Goal: Transaction & Acquisition: Purchase product/service

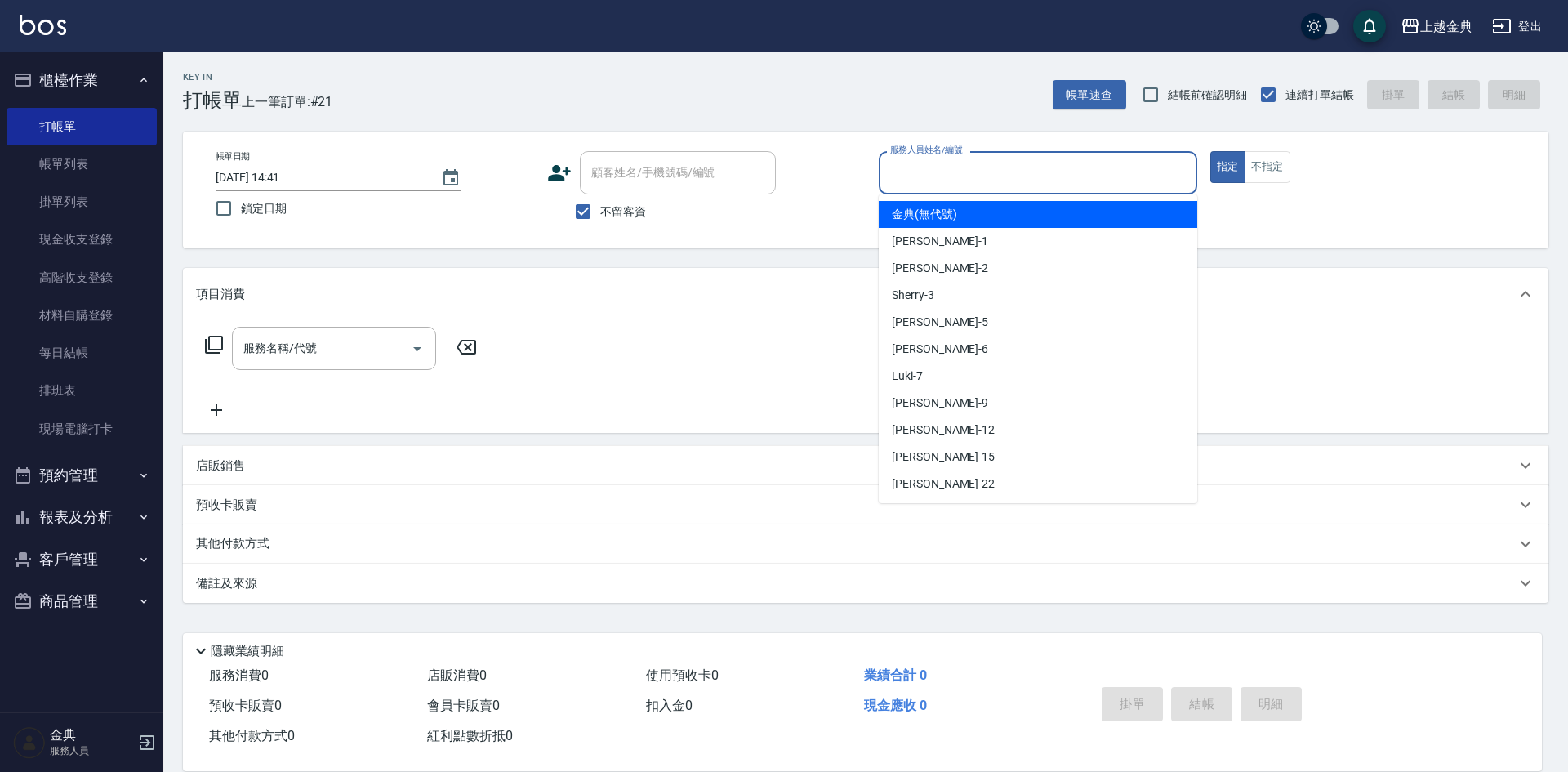
click at [1008, 180] on input "服務人員姓名/編號" at bounding box center [1038, 172] width 304 height 29
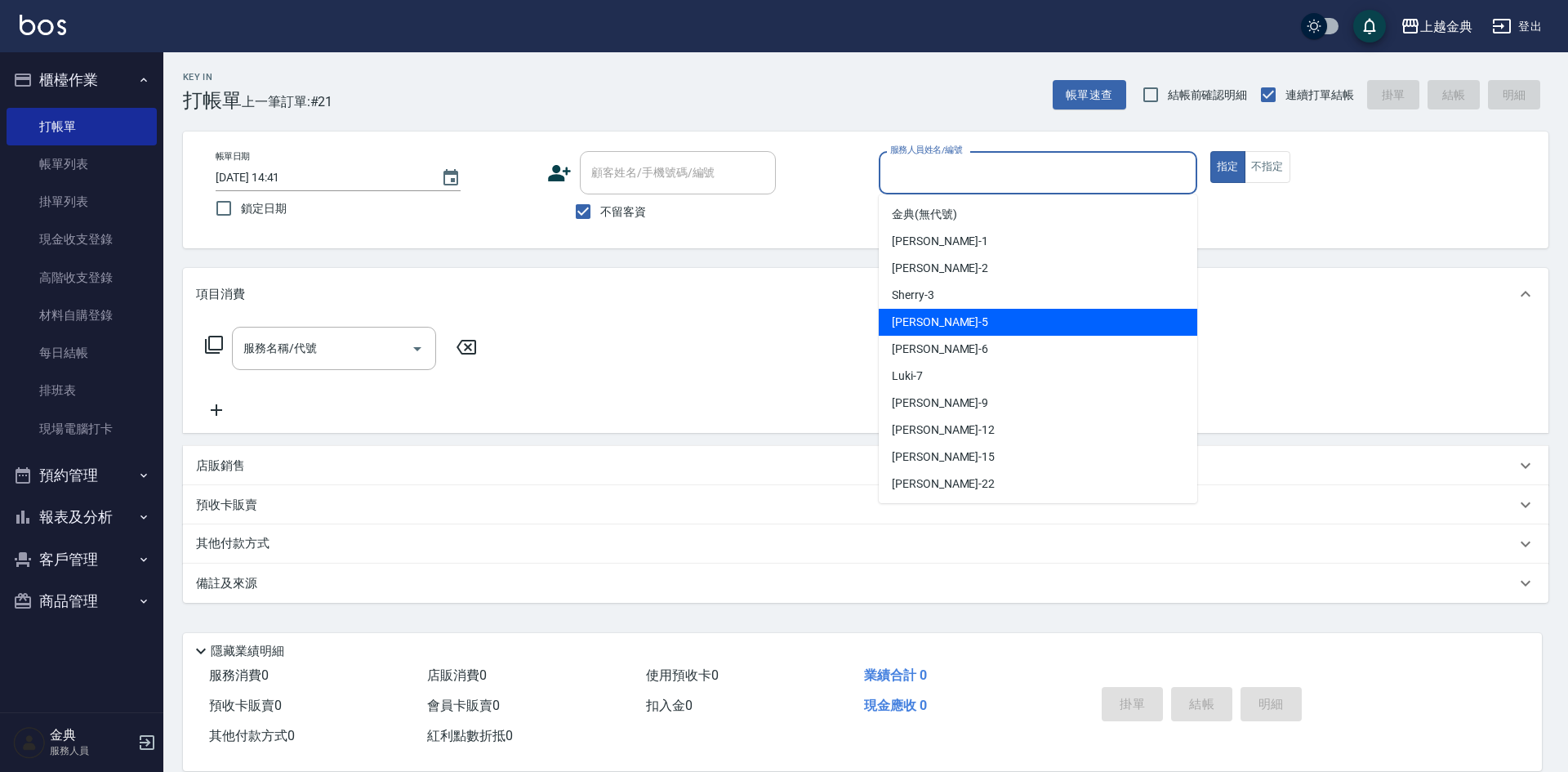
drag, startPoint x: 934, startPoint y: 320, endPoint x: 662, endPoint y: 339, distance: 273.5
click at [934, 321] on div "[PERSON_NAME] -5" at bounding box center [1038, 322] width 319 height 27
type input "[PERSON_NAME]-5"
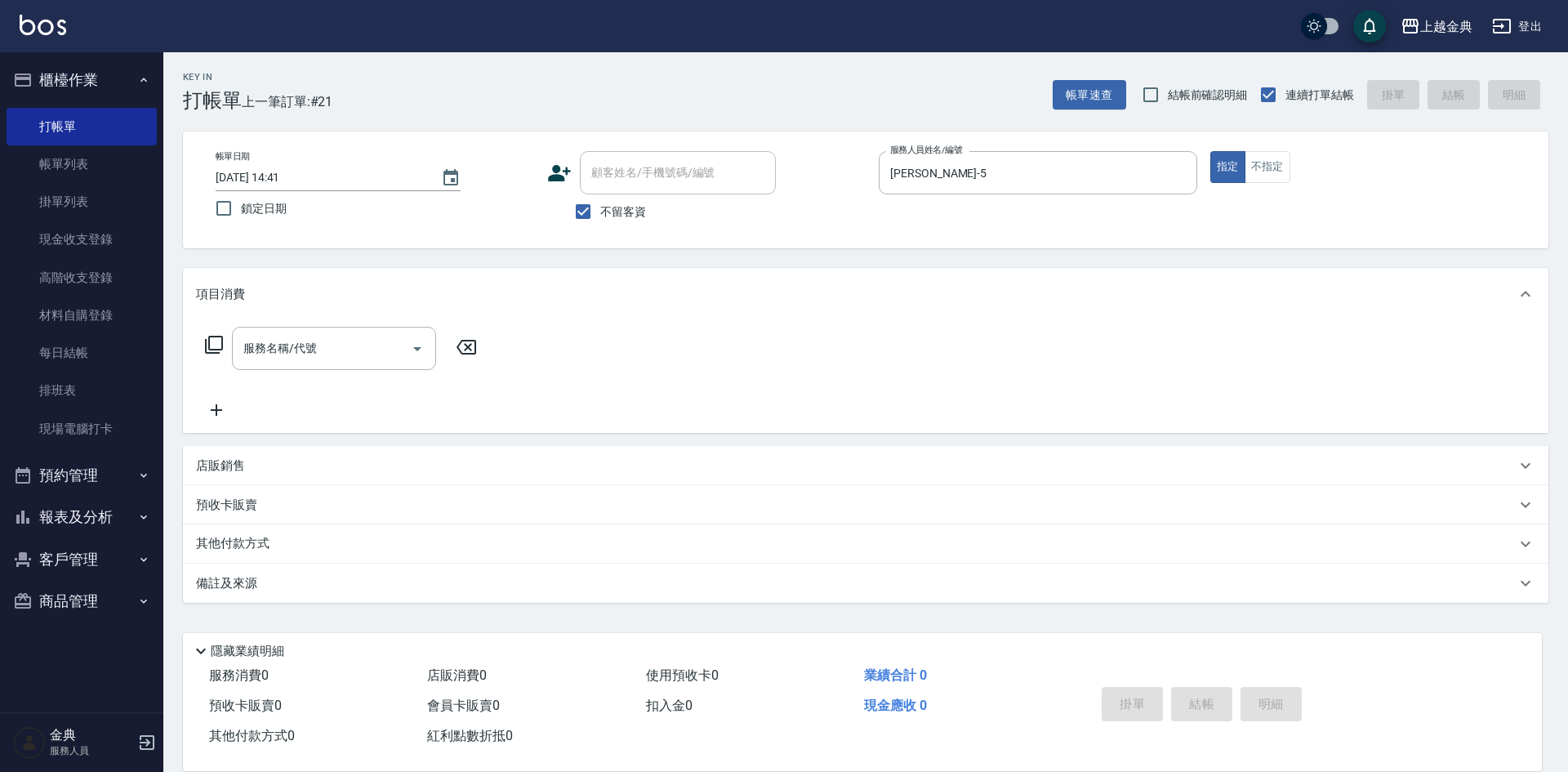
click at [215, 346] on icon at bounding box center [214, 345] width 20 height 20
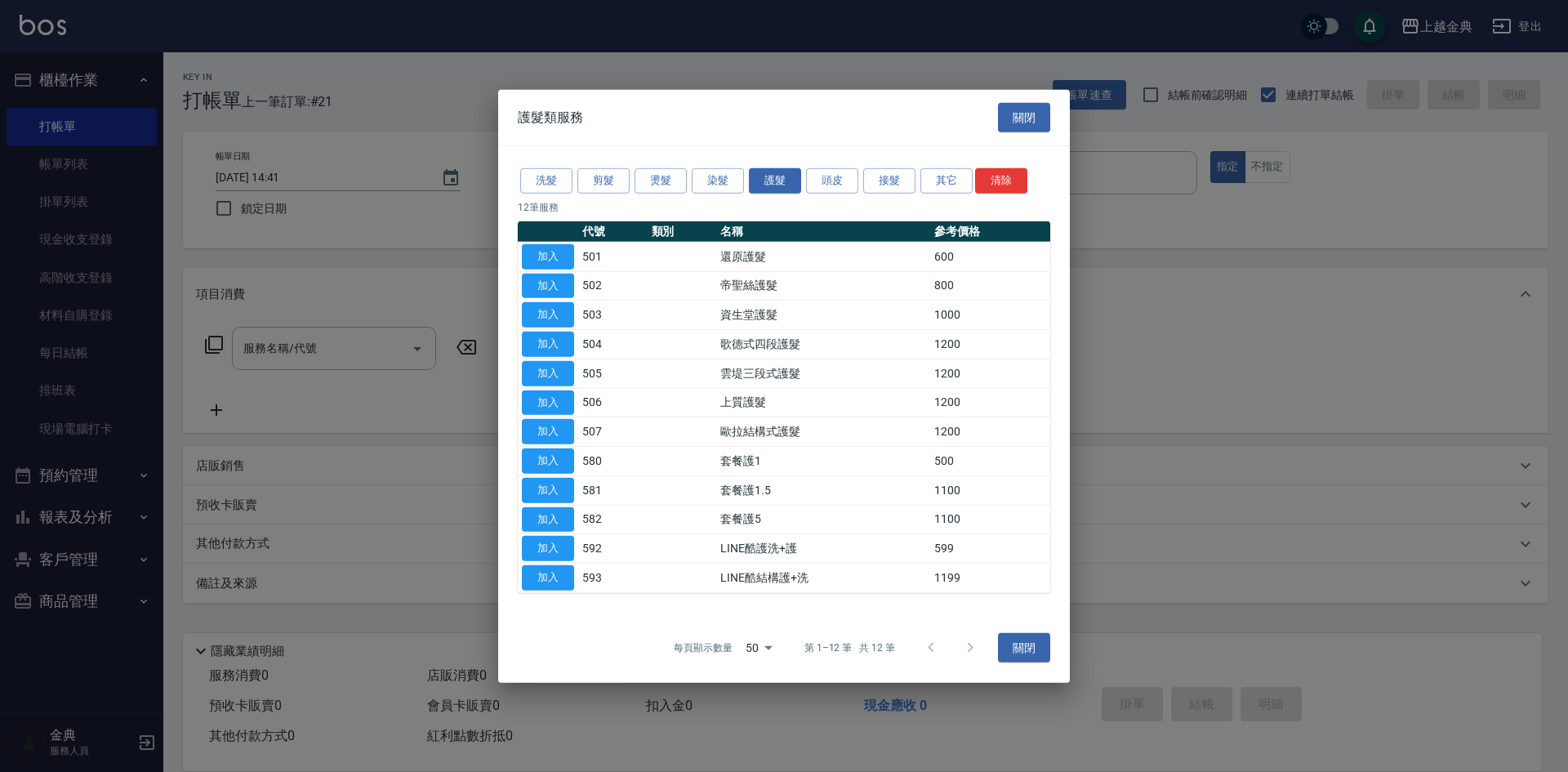
click at [604, 200] on p "12 筆服務" at bounding box center [784, 207] width 533 height 15
click at [604, 186] on button "剪髮" at bounding box center [604, 180] width 52 height 25
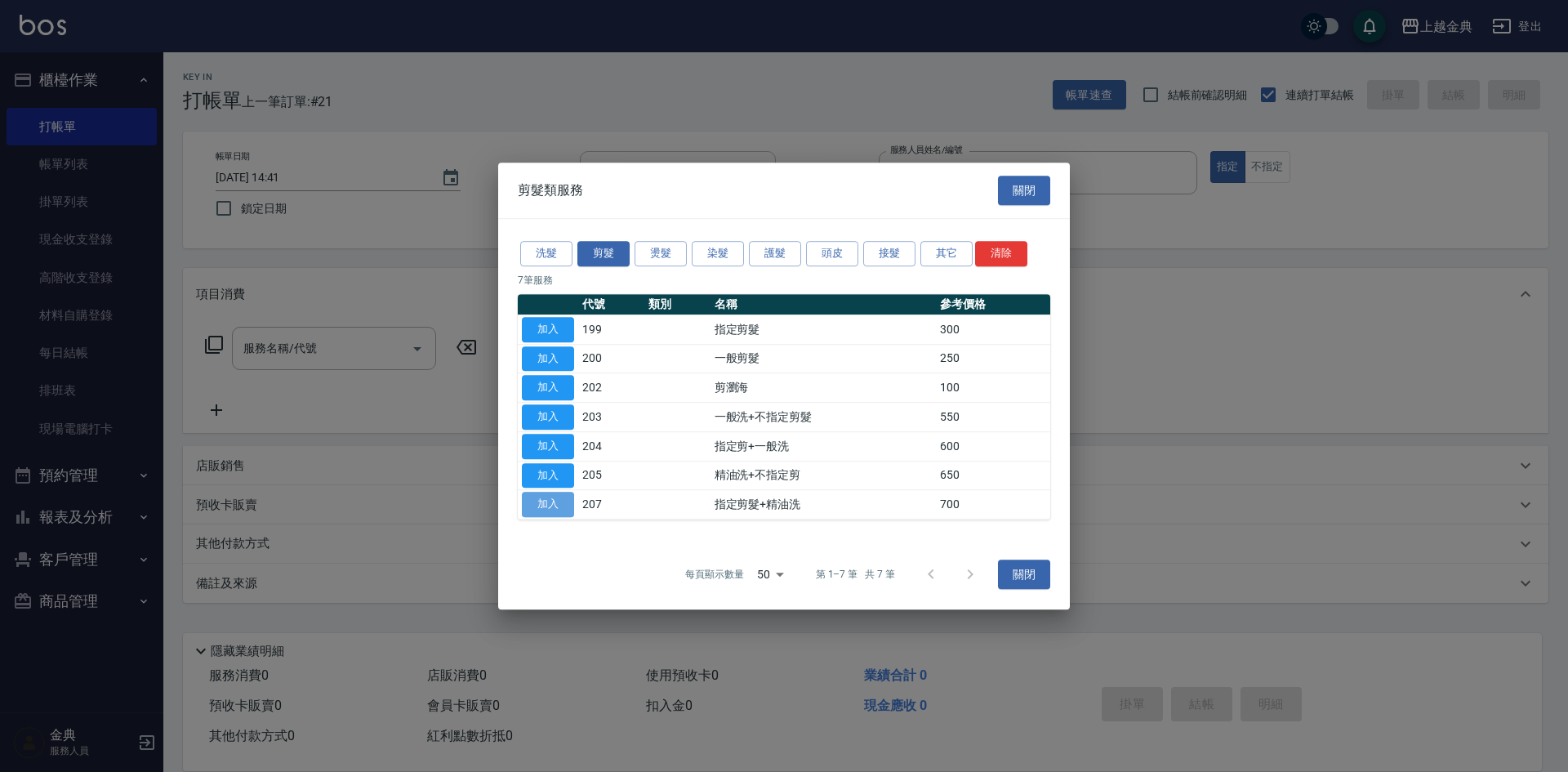
click at [549, 502] on button "加入" at bounding box center [548, 504] width 52 height 25
type input "指定剪髮+精油洗(207)"
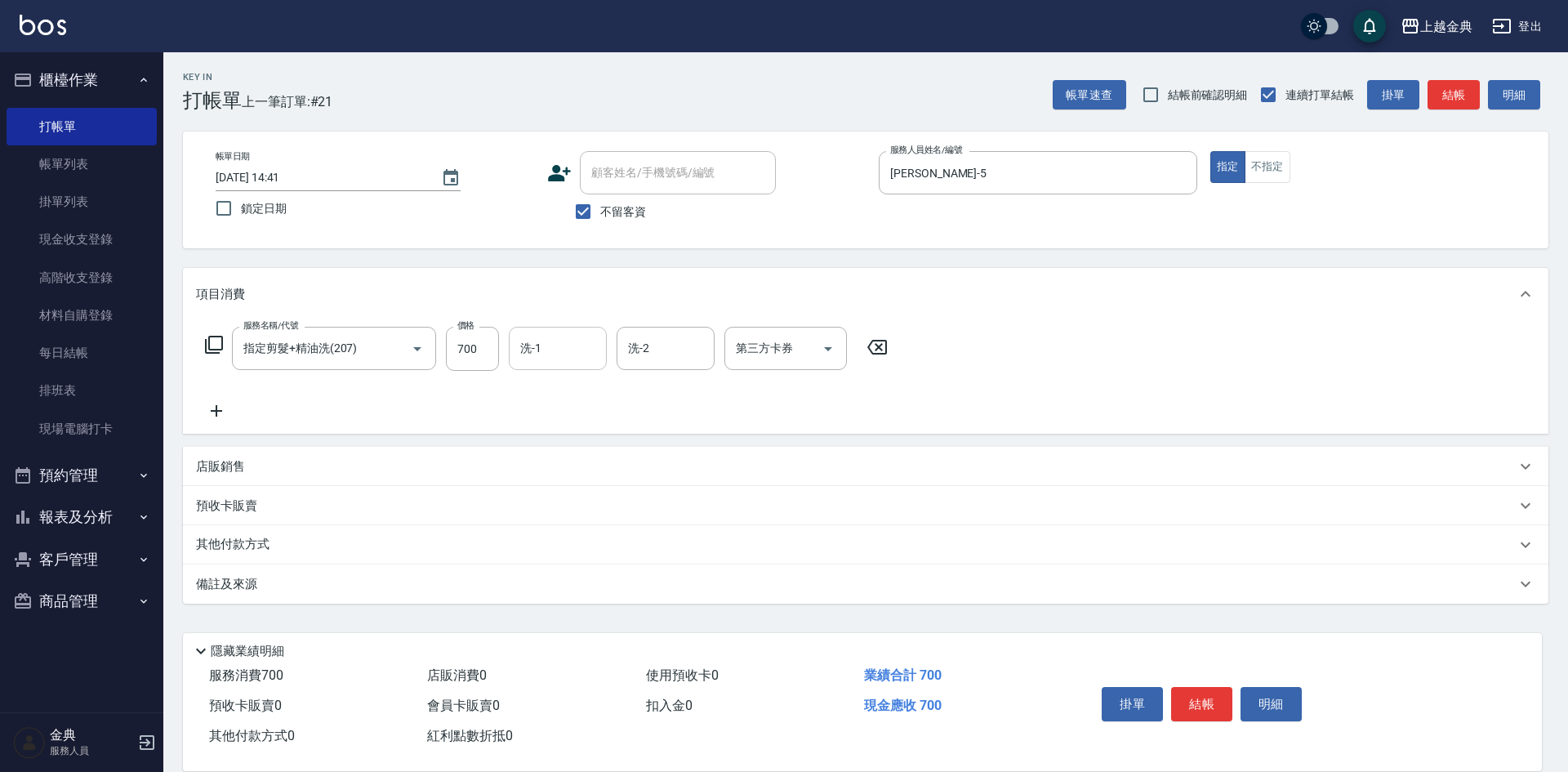
click at [558, 352] on input "洗-1" at bounding box center [557, 348] width 83 height 29
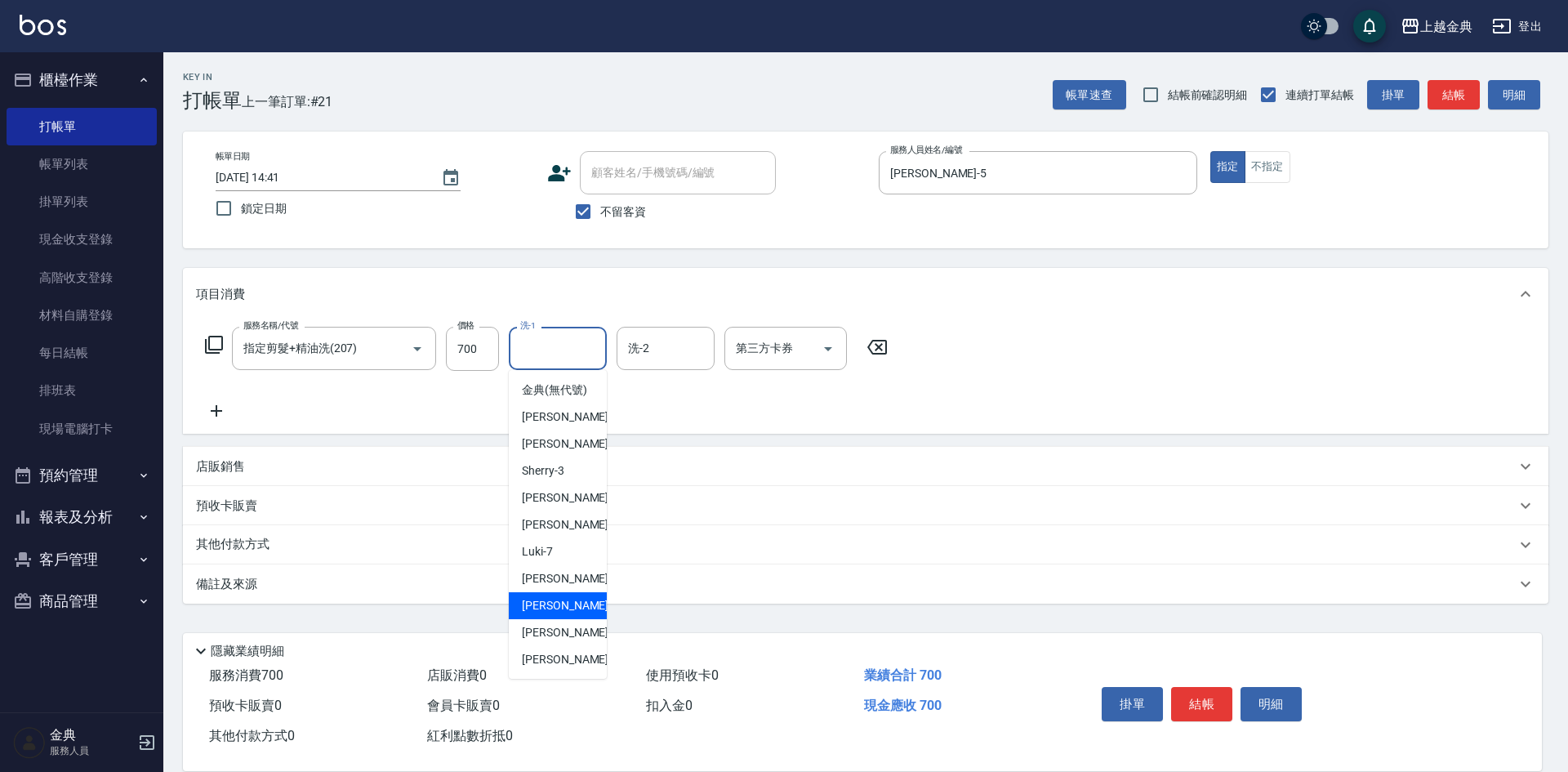
click at [577, 619] on div "[PERSON_NAME]-12" at bounding box center [558, 605] width 98 height 27
type input "[PERSON_NAME]-12"
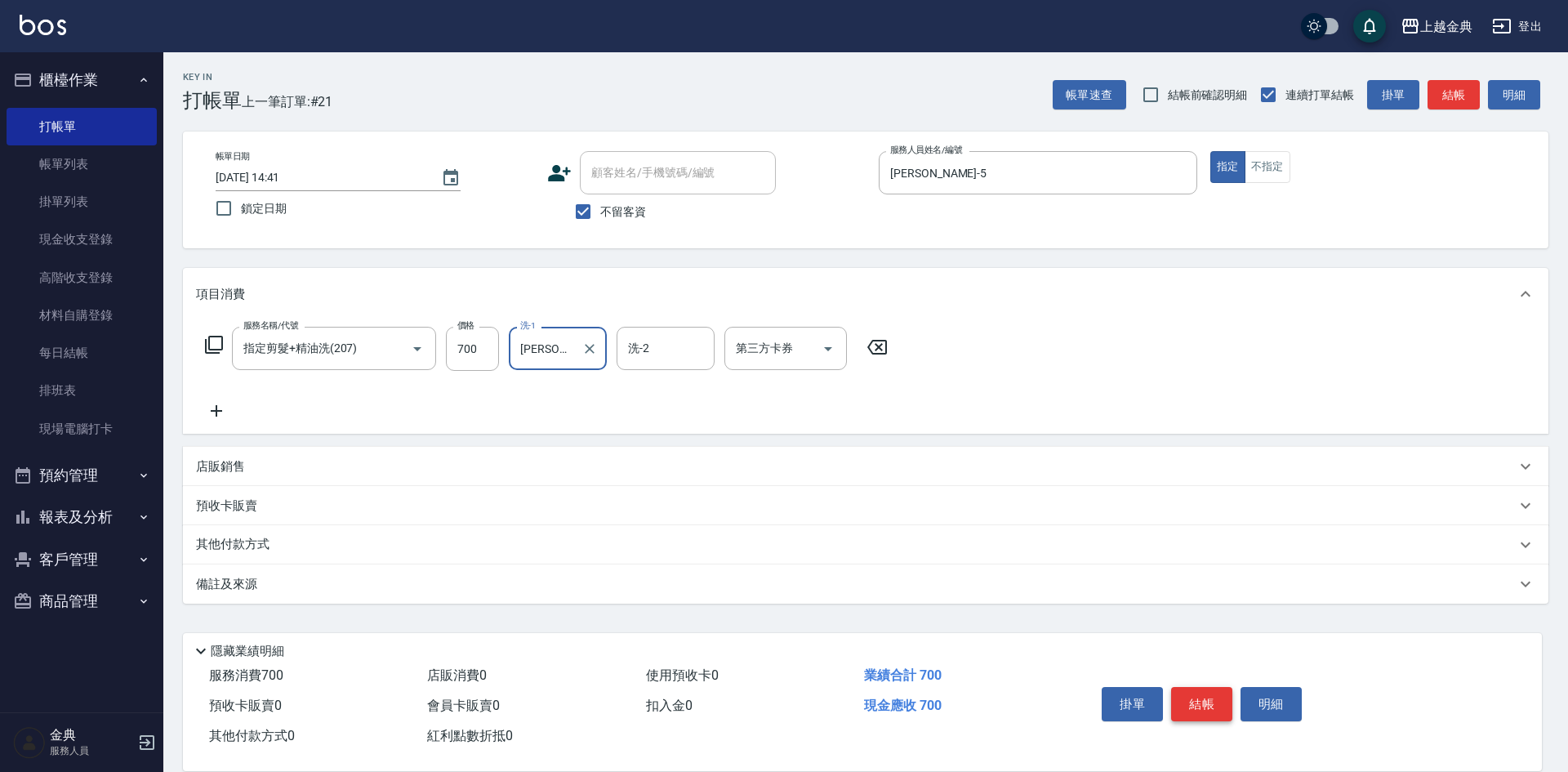
click at [1195, 698] on button "結帳" at bounding box center [1201, 704] width 61 height 34
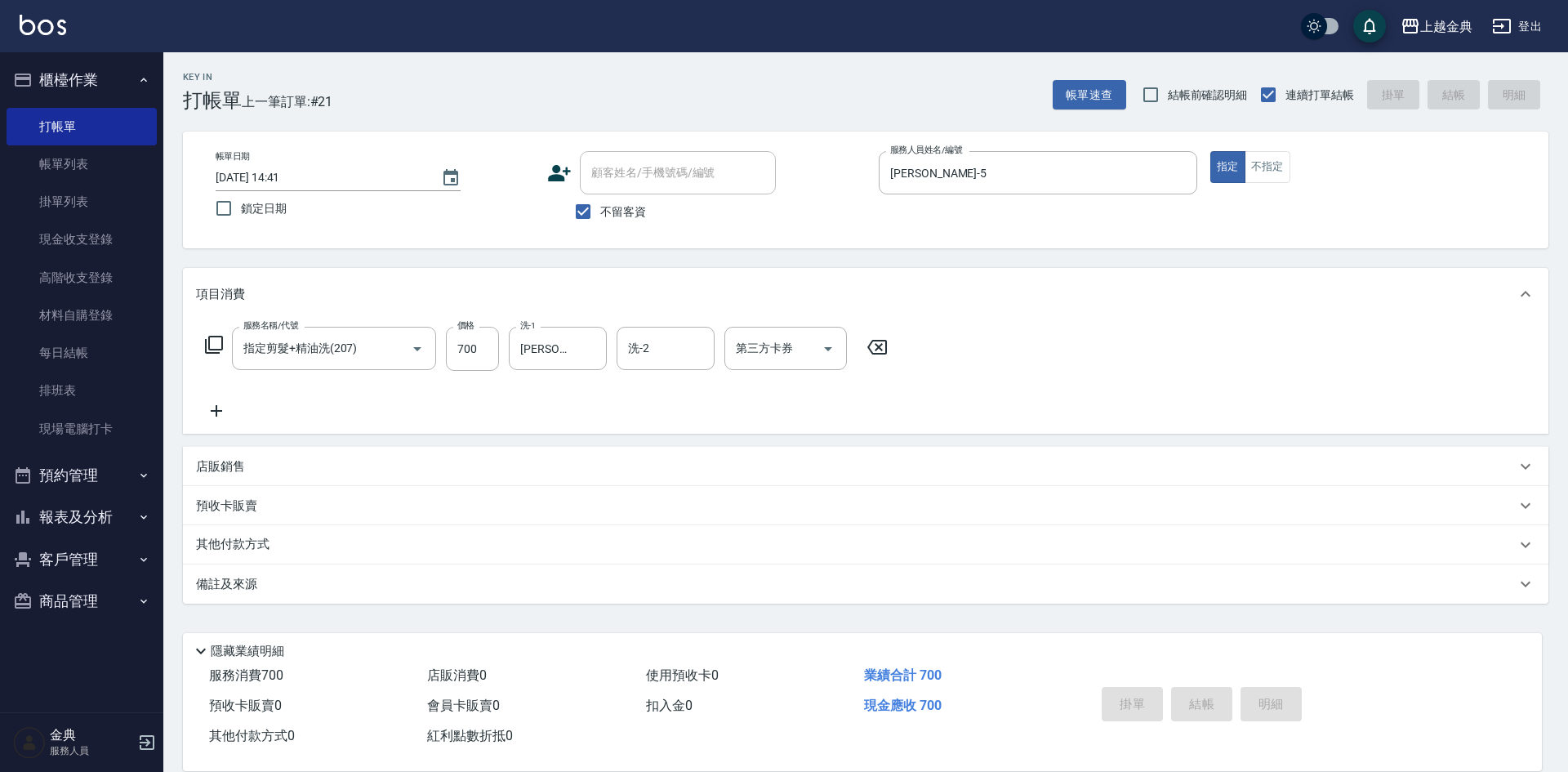
type input "[DATE] 15:36"
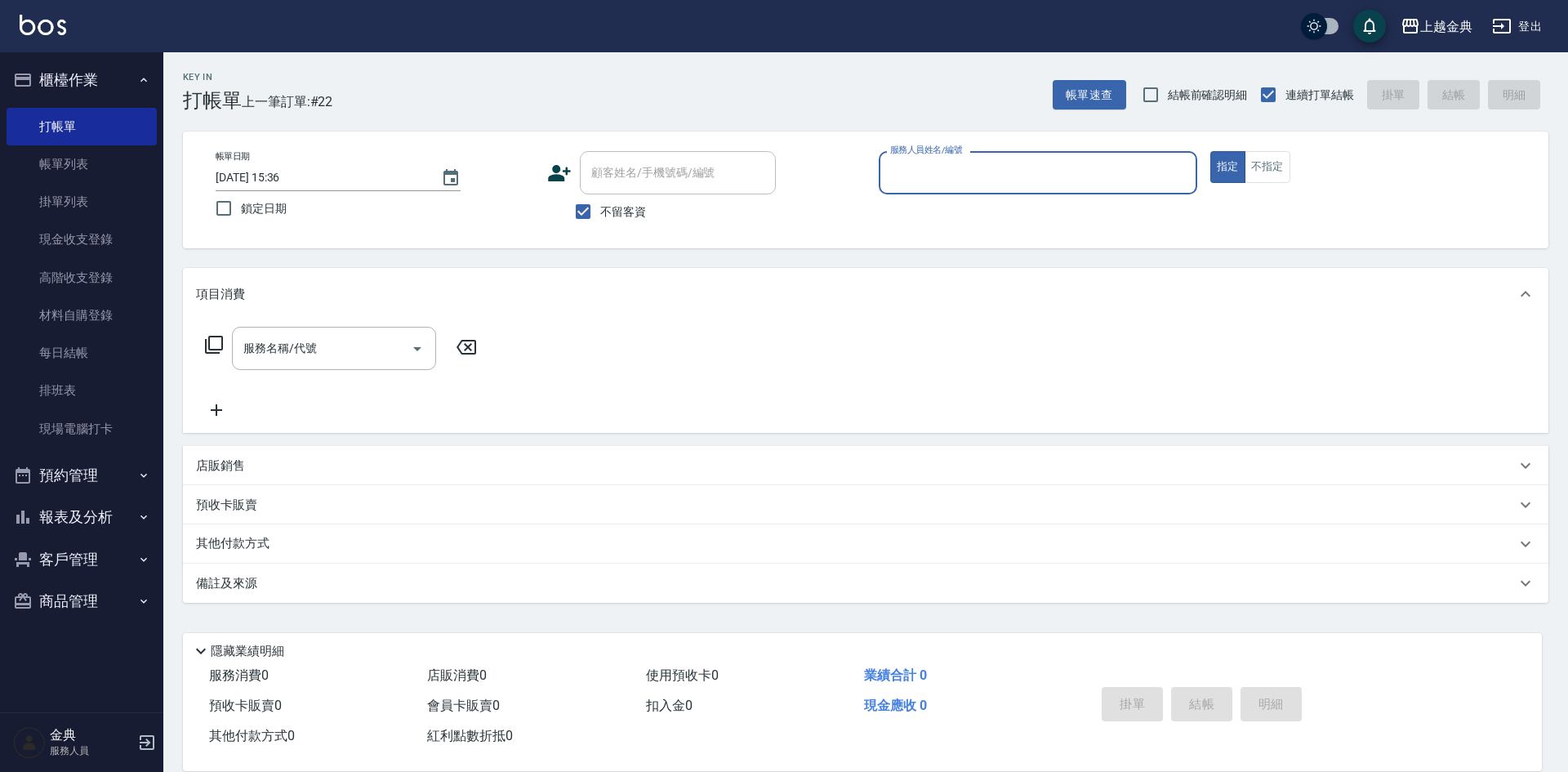
click at [977, 141] on div "帳單日期 [DATE] 15:36 鎖定日期 顧客姓名/手機號碼/編號 顧客姓名/手機號碼/編號 不留客資 服務人員姓名/編號 服務人員姓名/編號 指定 不指定" at bounding box center [866, 190] width 1366 height 117
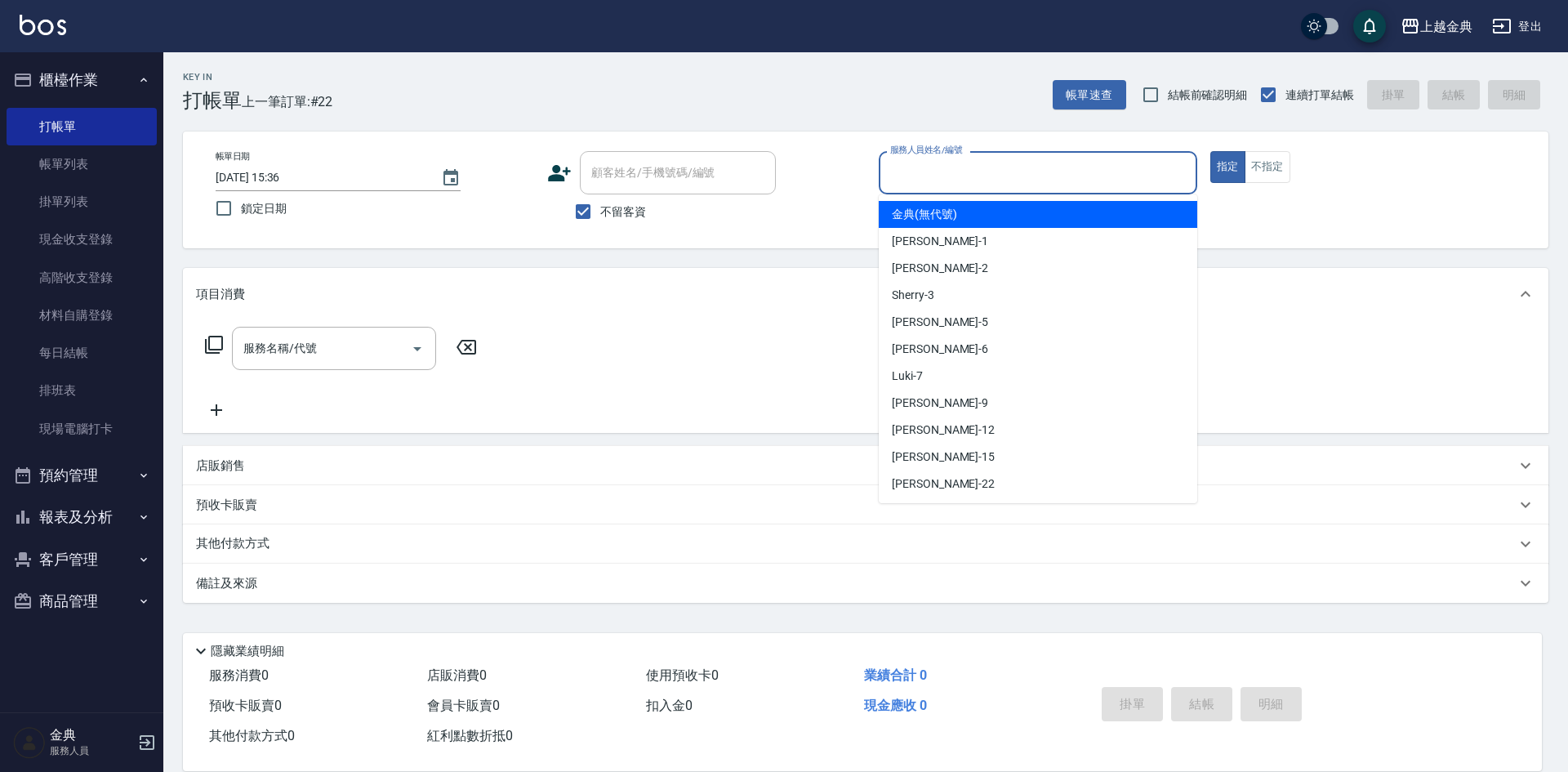
click at [977, 178] on input "服務人員姓名/編號" at bounding box center [1038, 172] width 304 height 29
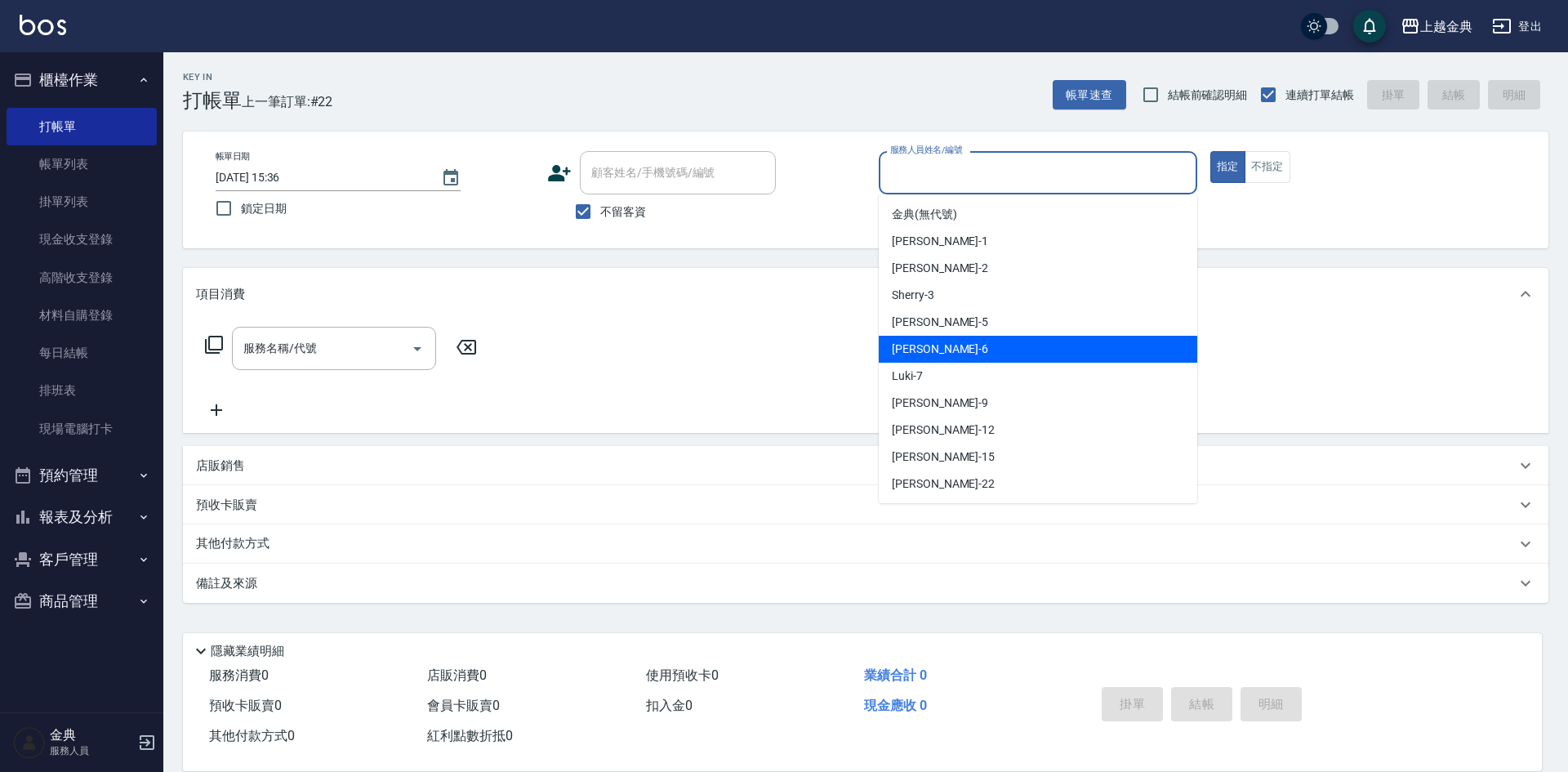
click at [942, 350] on div "[PERSON_NAME] -6" at bounding box center [1038, 349] width 319 height 27
type input "[PERSON_NAME]-6"
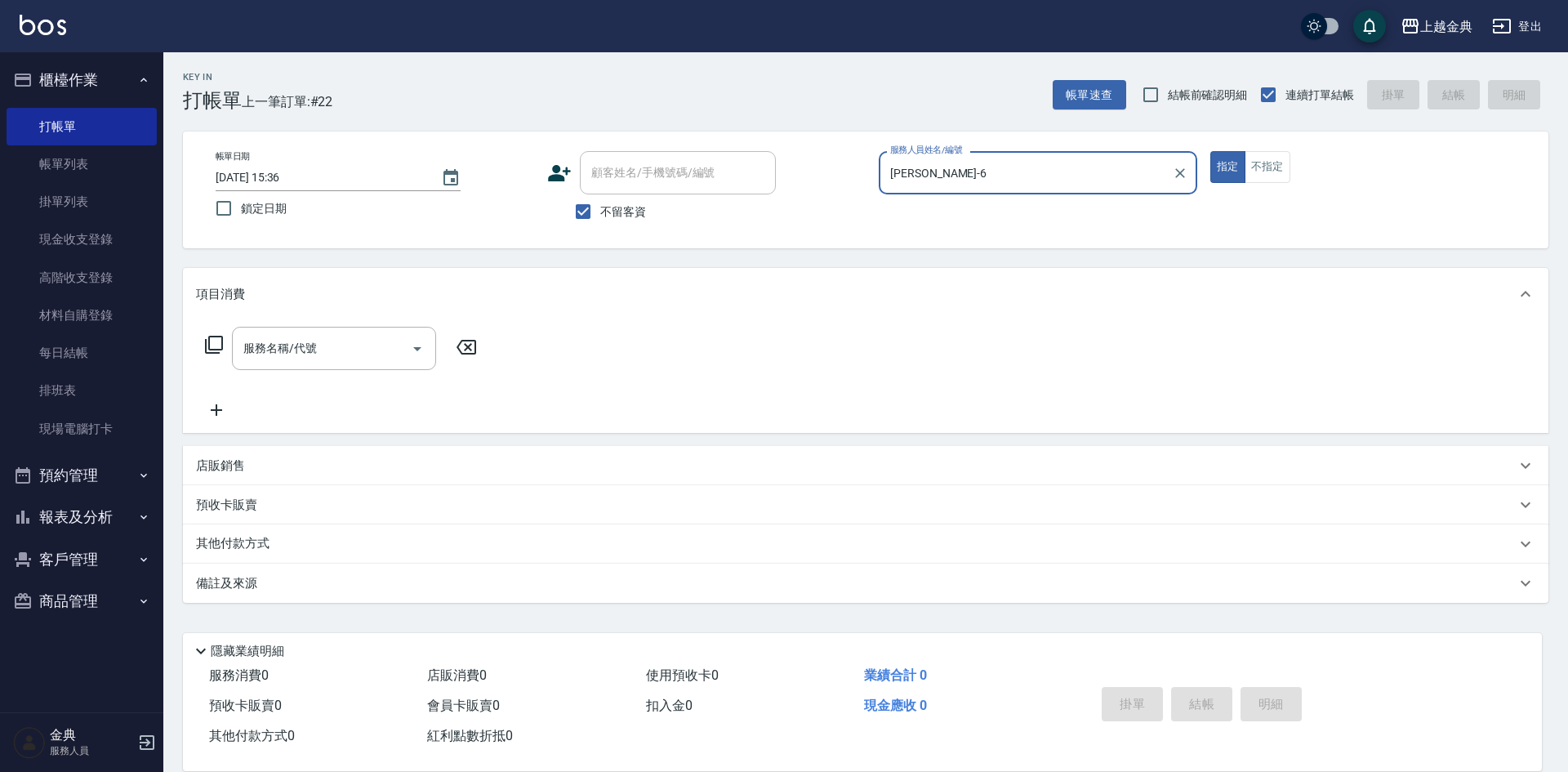
click at [219, 348] on icon at bounding box center [214, 345] width 20 height 20
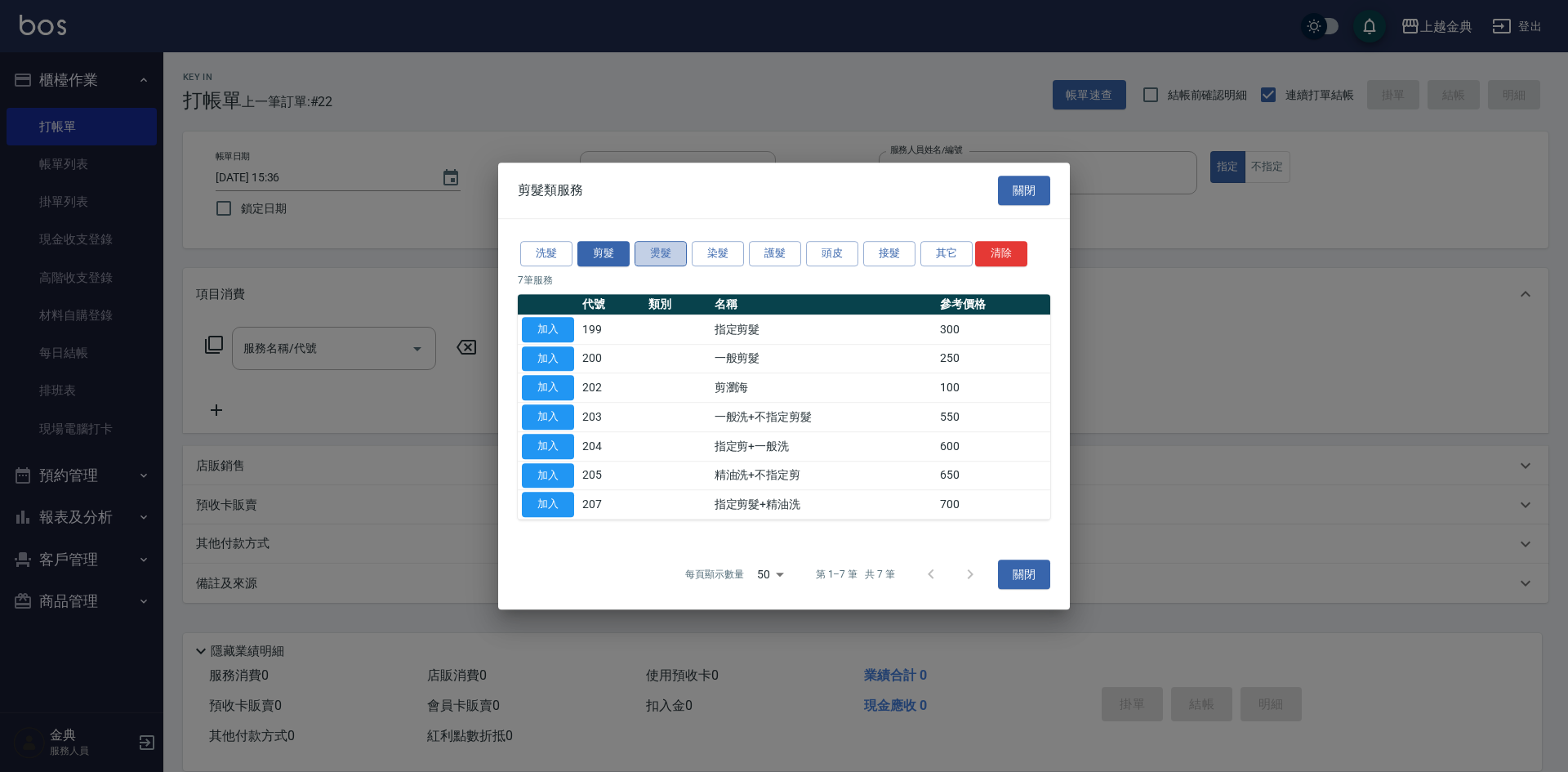
click at [662, 261] on button "燙髮" at bounding box center [661, 253] width 52 height 25
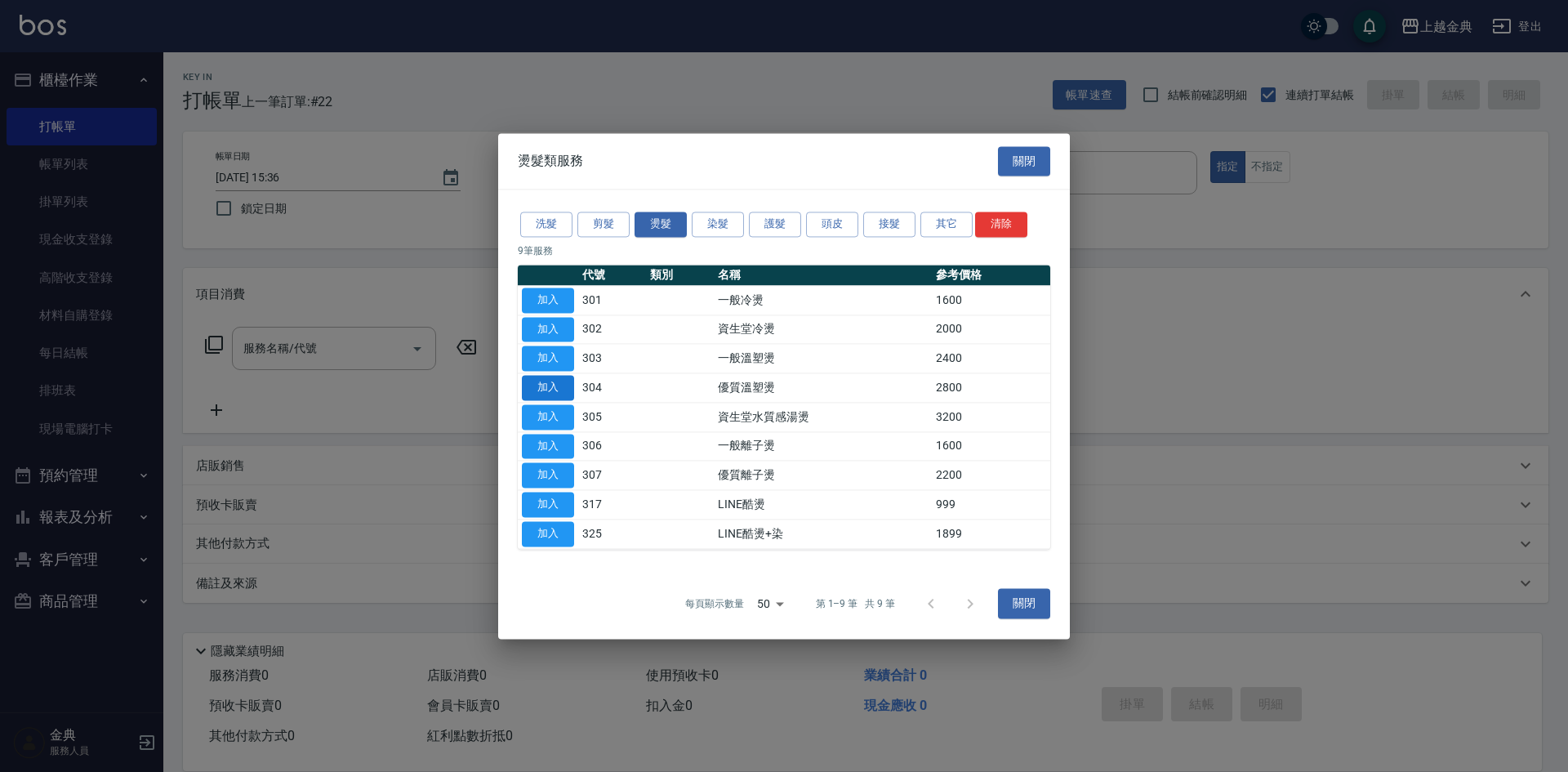
click at [531, 387] on button "加入" at bounding box center [548, 387] width 52 height 25
type input "優質溫塑燙(304)"
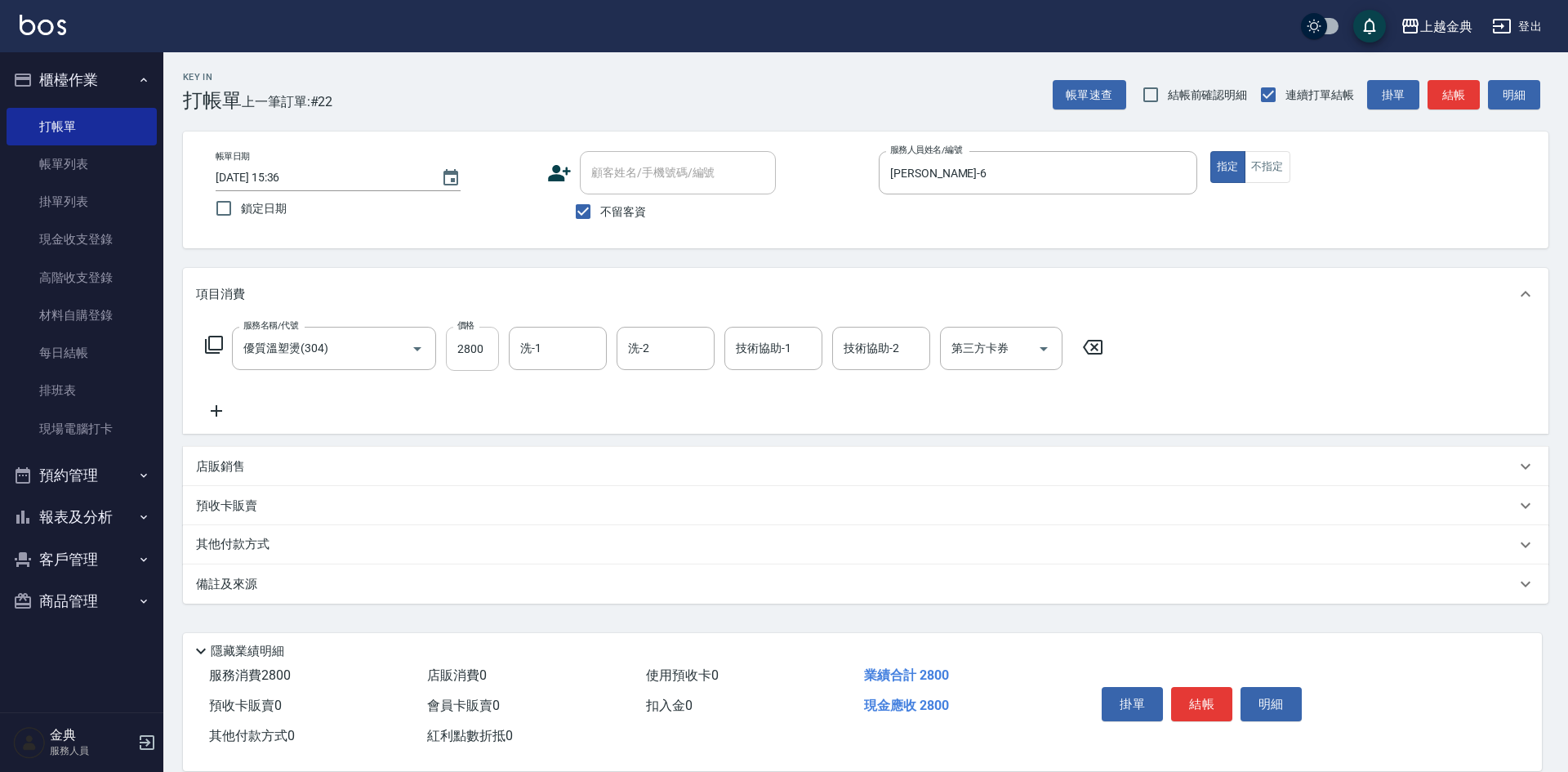
click at [455, 338] on input "2800" at bounding box center [472, 349] width 53 height 44
click at [588, 367] on div "洗-1" at bounding box center [558, 348] width 98 height 43
type input "3899"
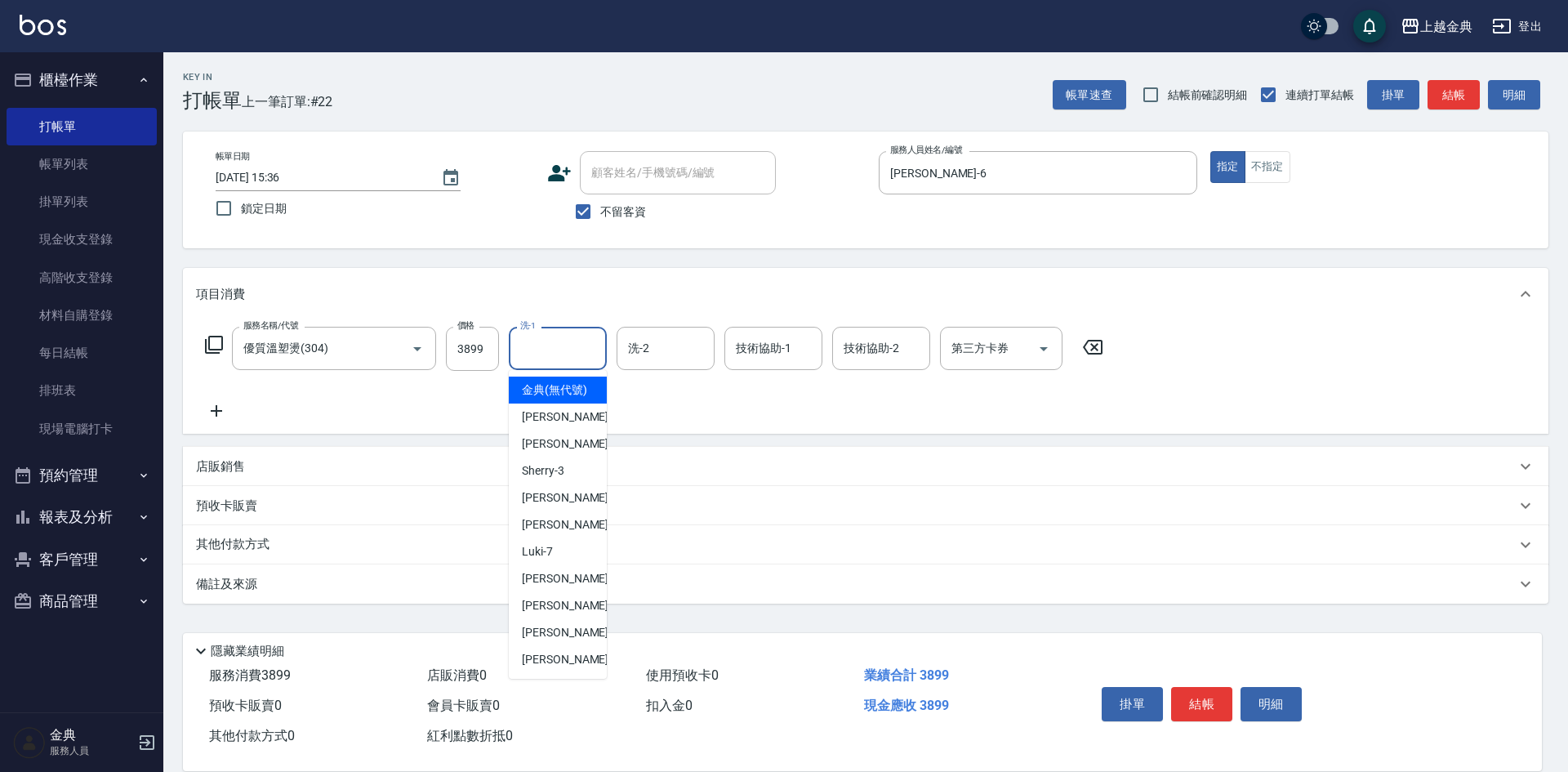
click at [451, 395] on div "服務名稱/代號 優質溫塑燙(304) 服務名稱/代號 價格 3899 價格 洗-1 洗-1 洗-2 洗-2 技術協助-1 技術協助-1 技術協助-2 技術協助…" at bounding box center [654, 374] width 917 height 94
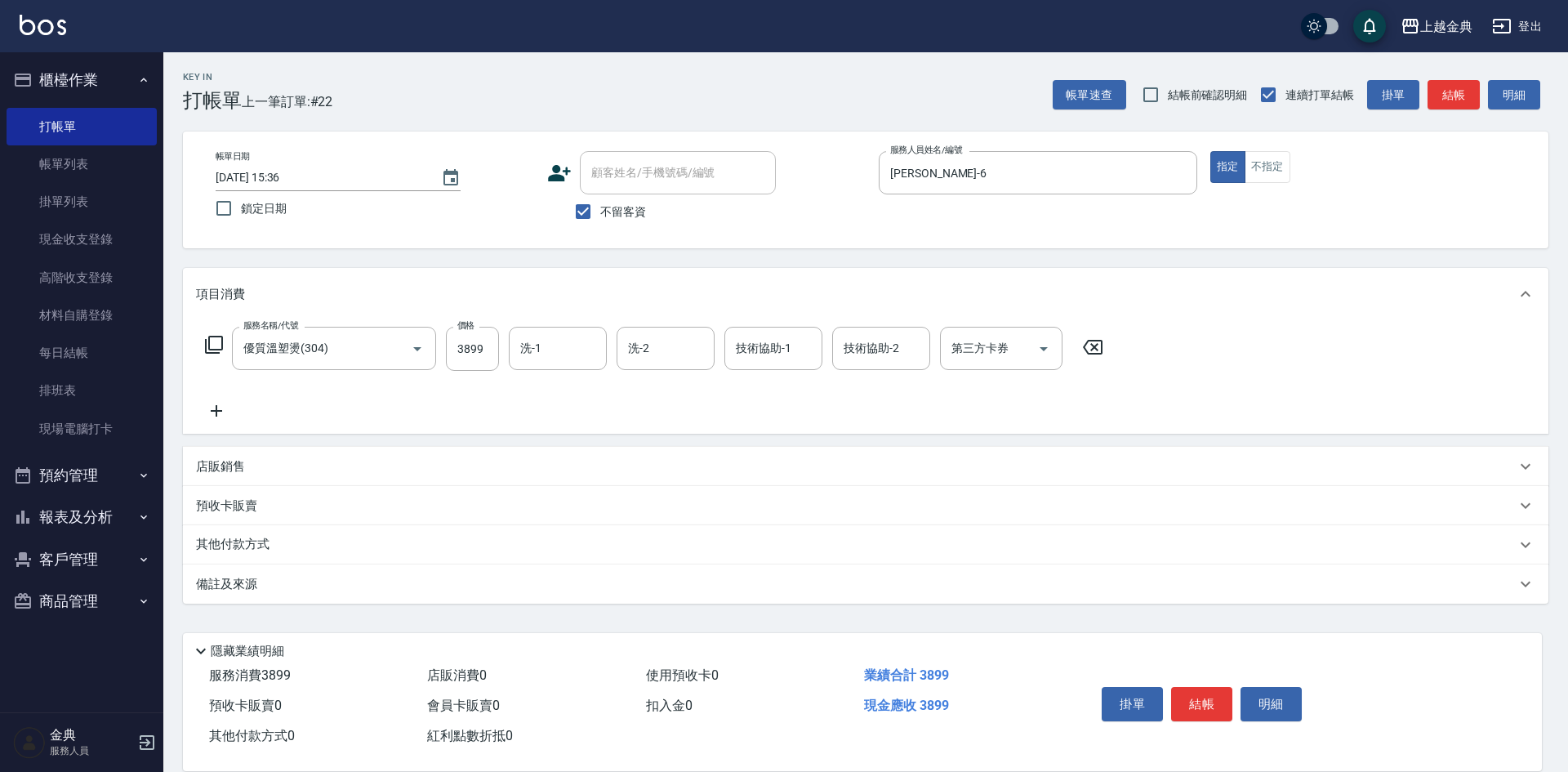
click at [283, 534] on div "其他付款方式" at bounding box center [866, 544] width 1366 height 39
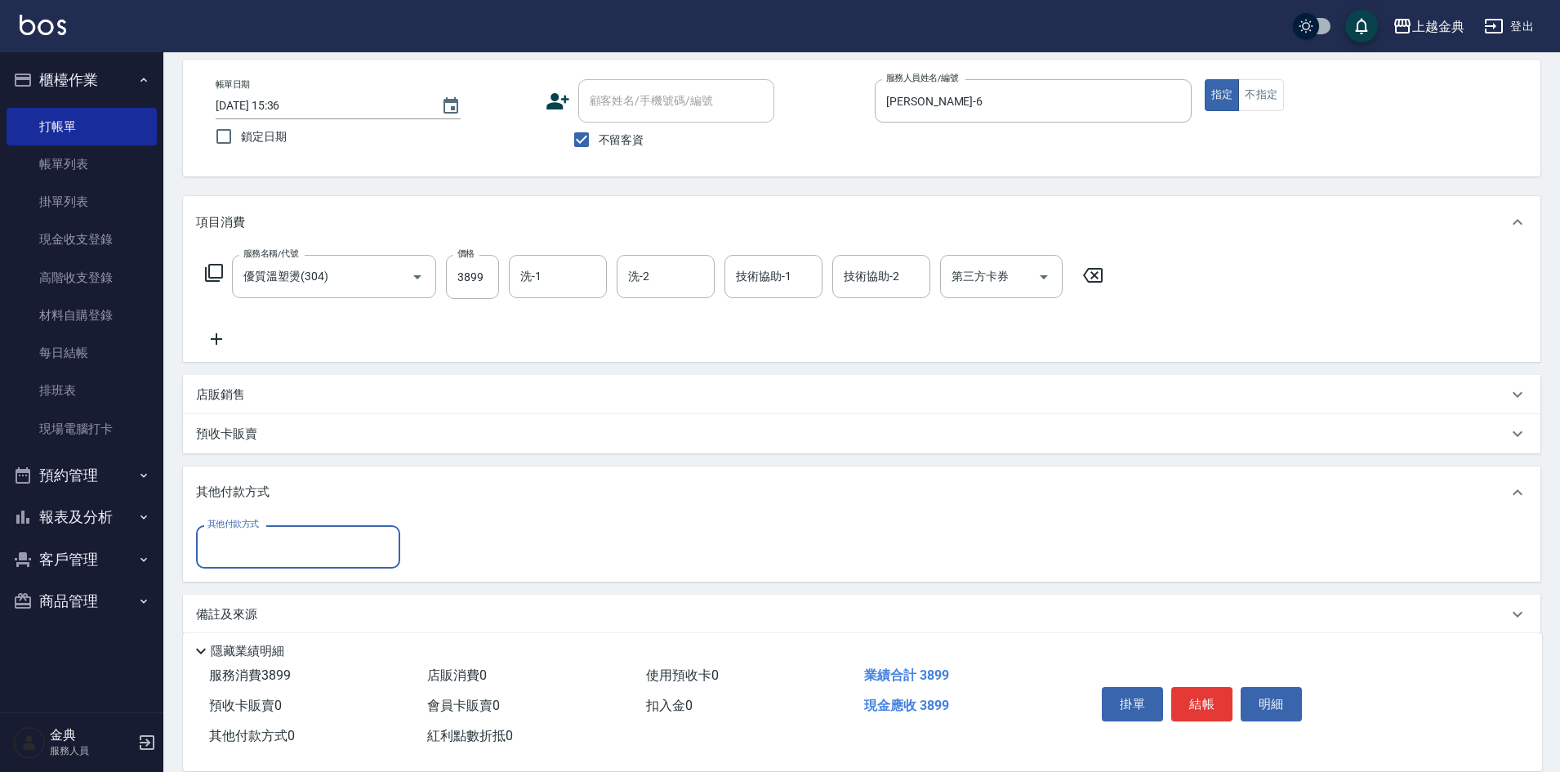
scroll to position [91, 0]
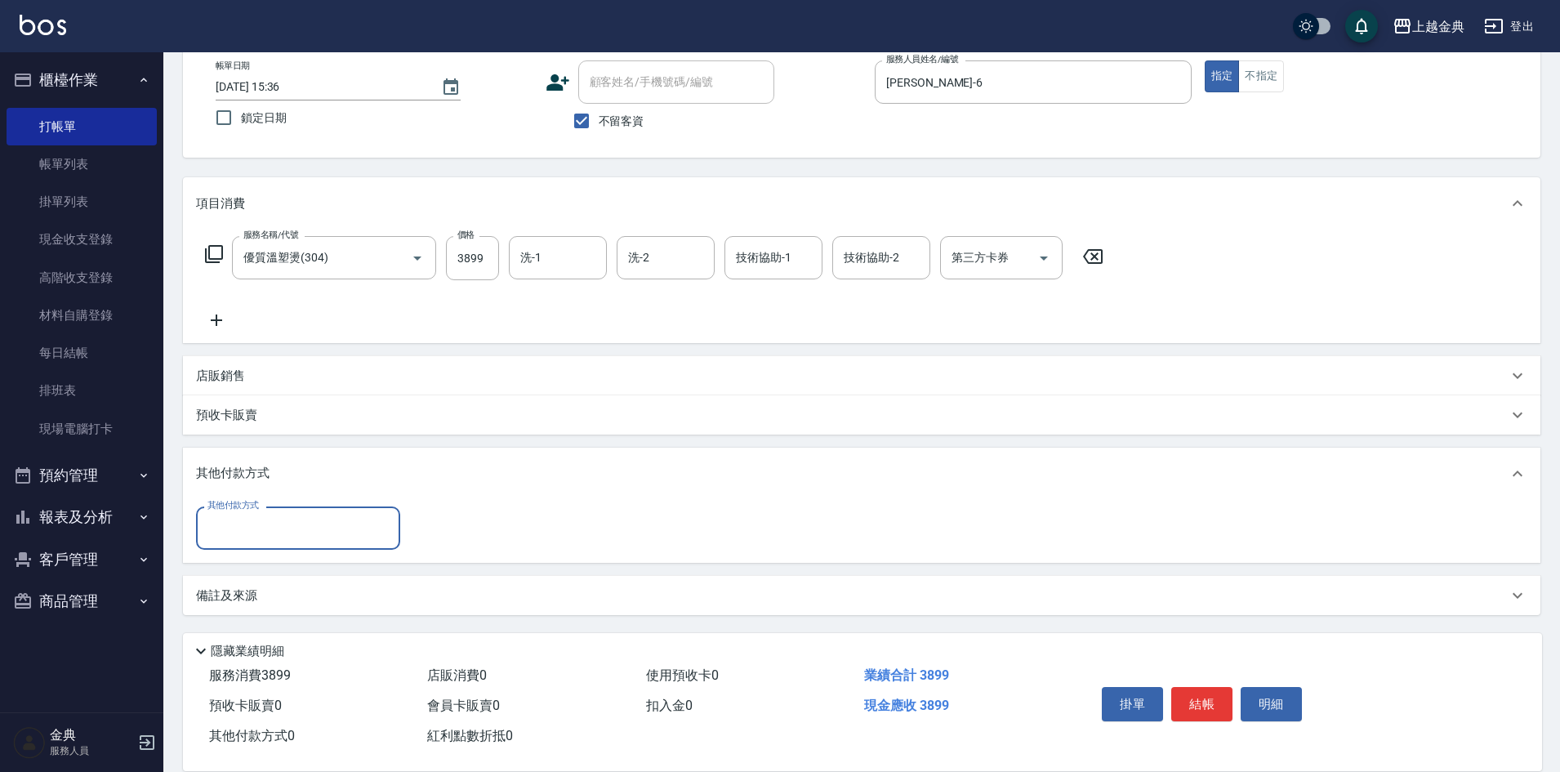
click at [269, 531] on input "其他付款方式" at bounding box center [298, 528] width 190 height 29
drag, startPoint x: 372, startPoint y: 555, endPoint x: 277, endPoint y: 568, distance: 96.4
click at [348, 560] on ul "名留集團消費禮券 信用卡 質感大吉現金券 轉帳" at bounding box center [298, 610] width 204 height 121
click at [270, 595] on span "信用卡" at bounding box center [298, 596] width 204 height 27
type input "信用卡"
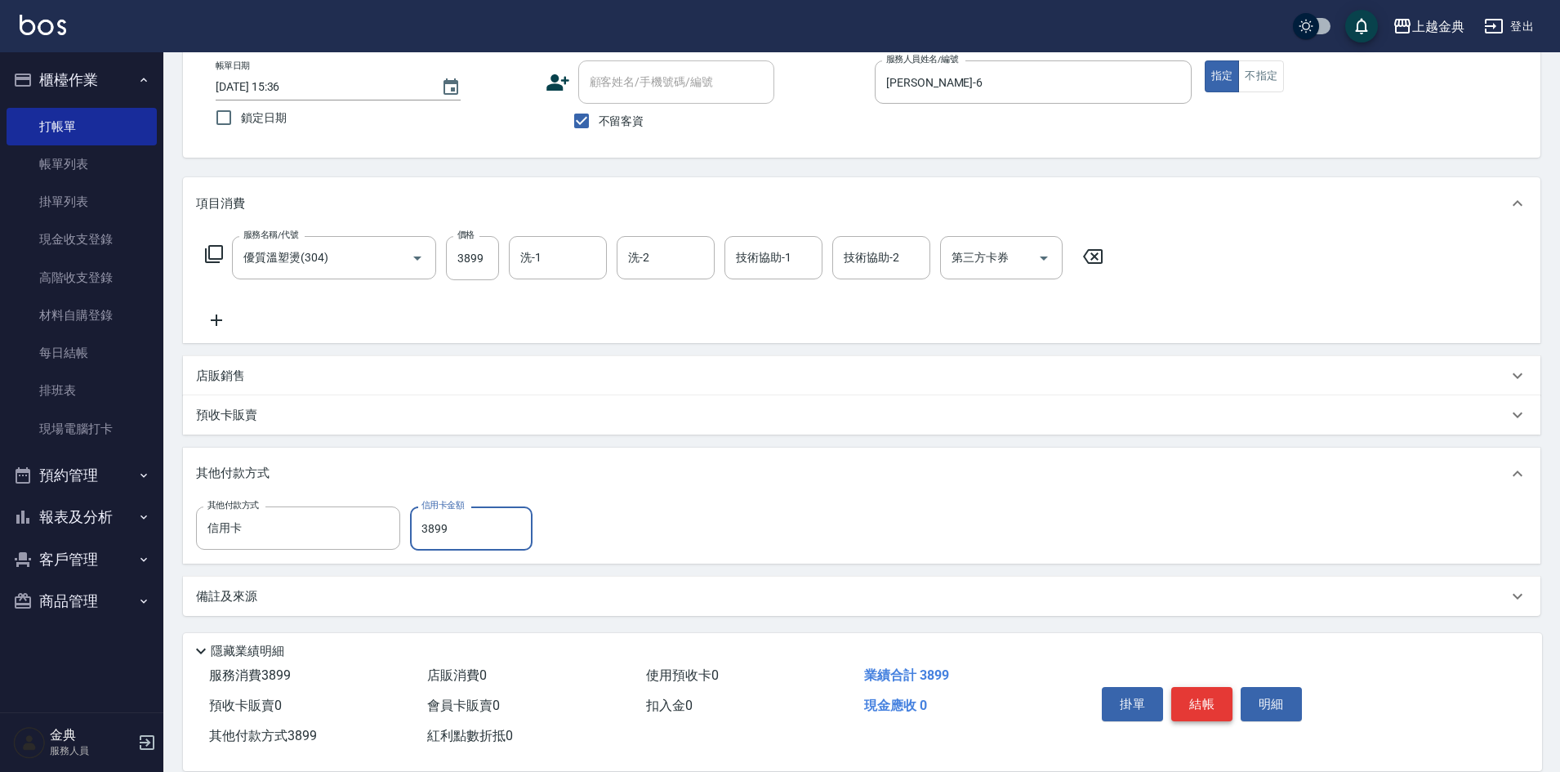
type input "3899"
click at [1222, 691] on button "結帳" at bounding box center [1201, 704] width 61 height 34
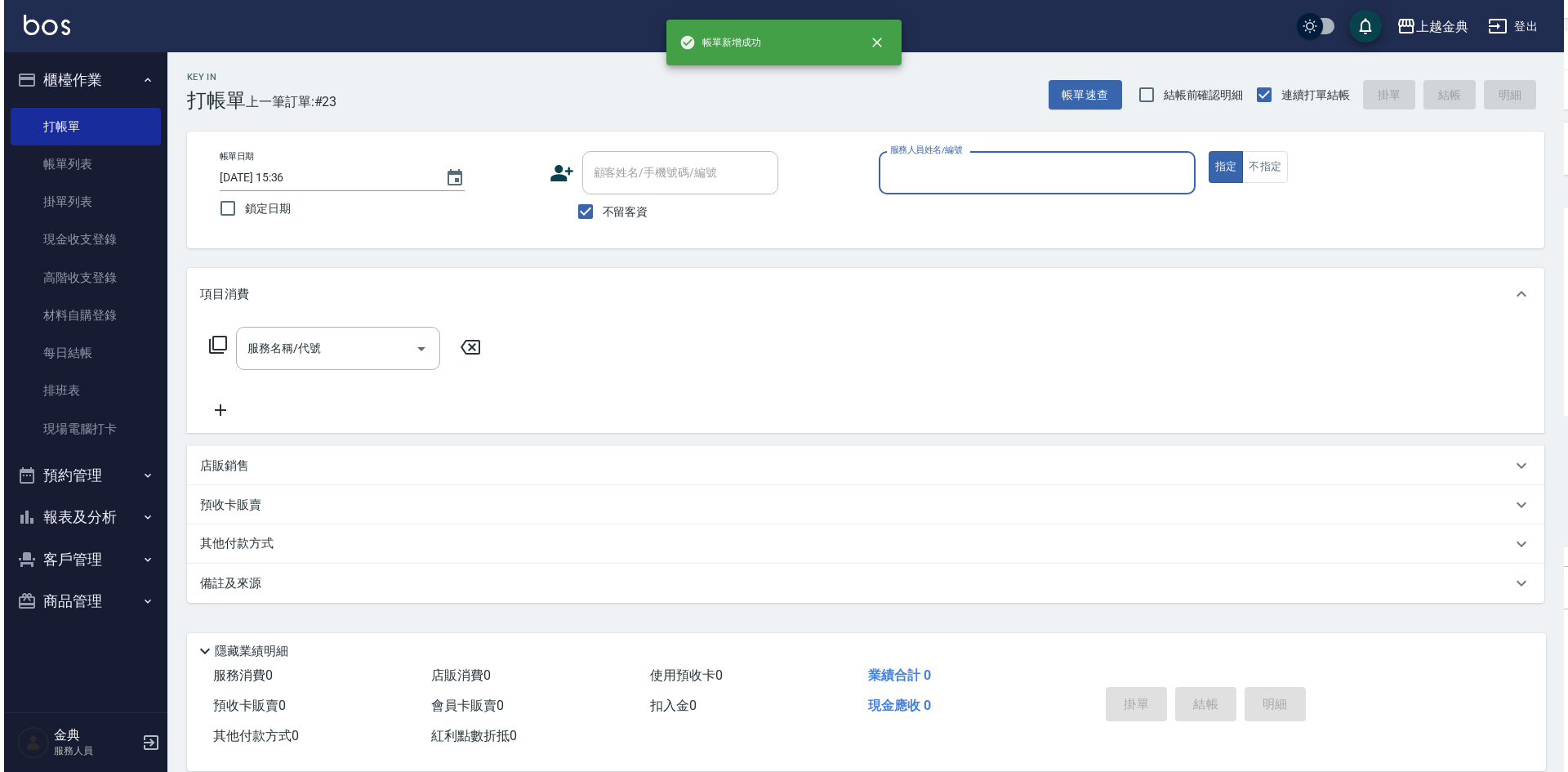
scroll to position [0, 0]
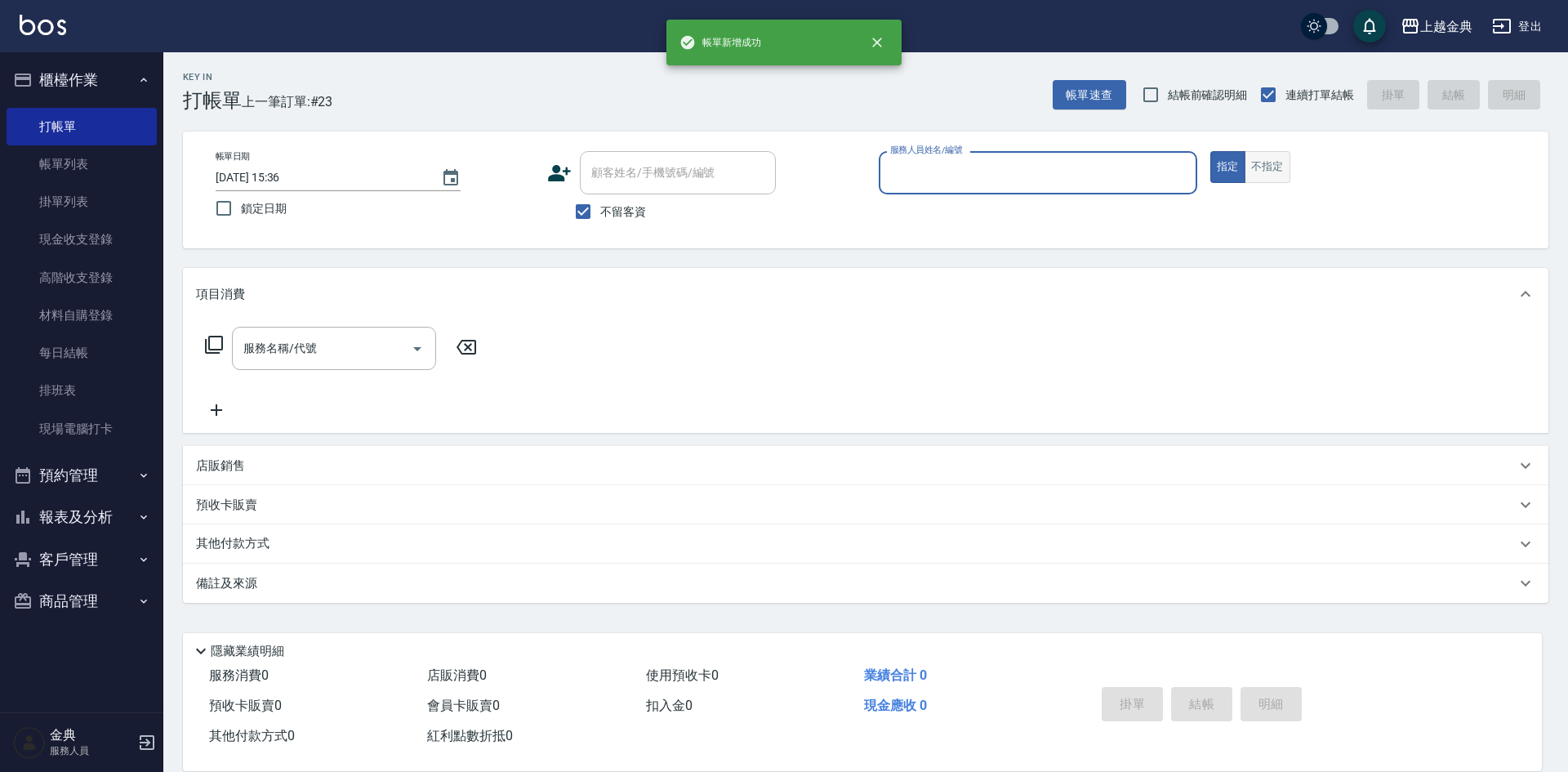
click at [1273, 159] on button "不指定" at bounding box center [1268, 167] width 46 height 32
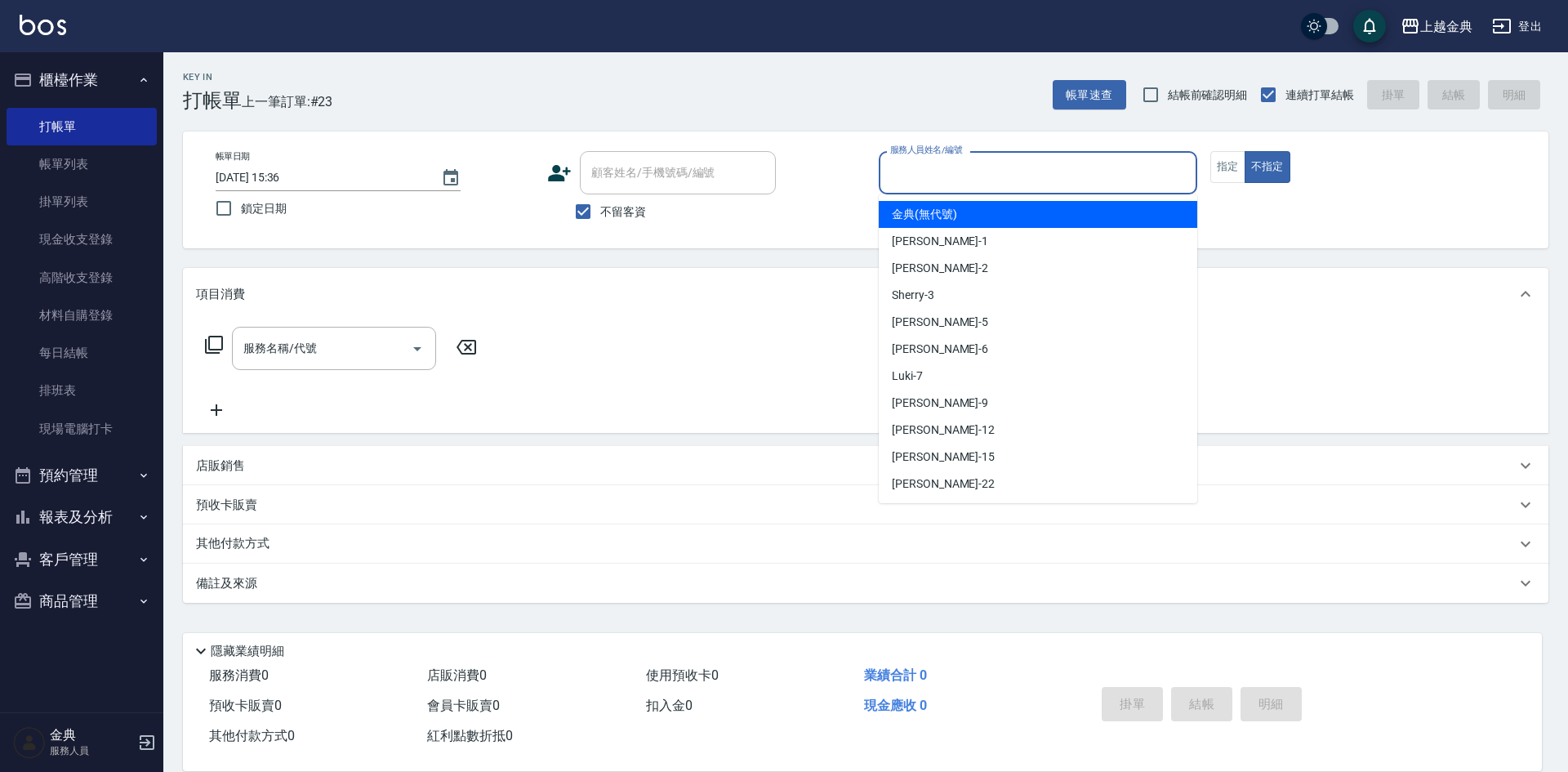
click at [1123, 165] on input "服務人員姓名/編號" at bounding box center [1038, 172] width 304 height 29
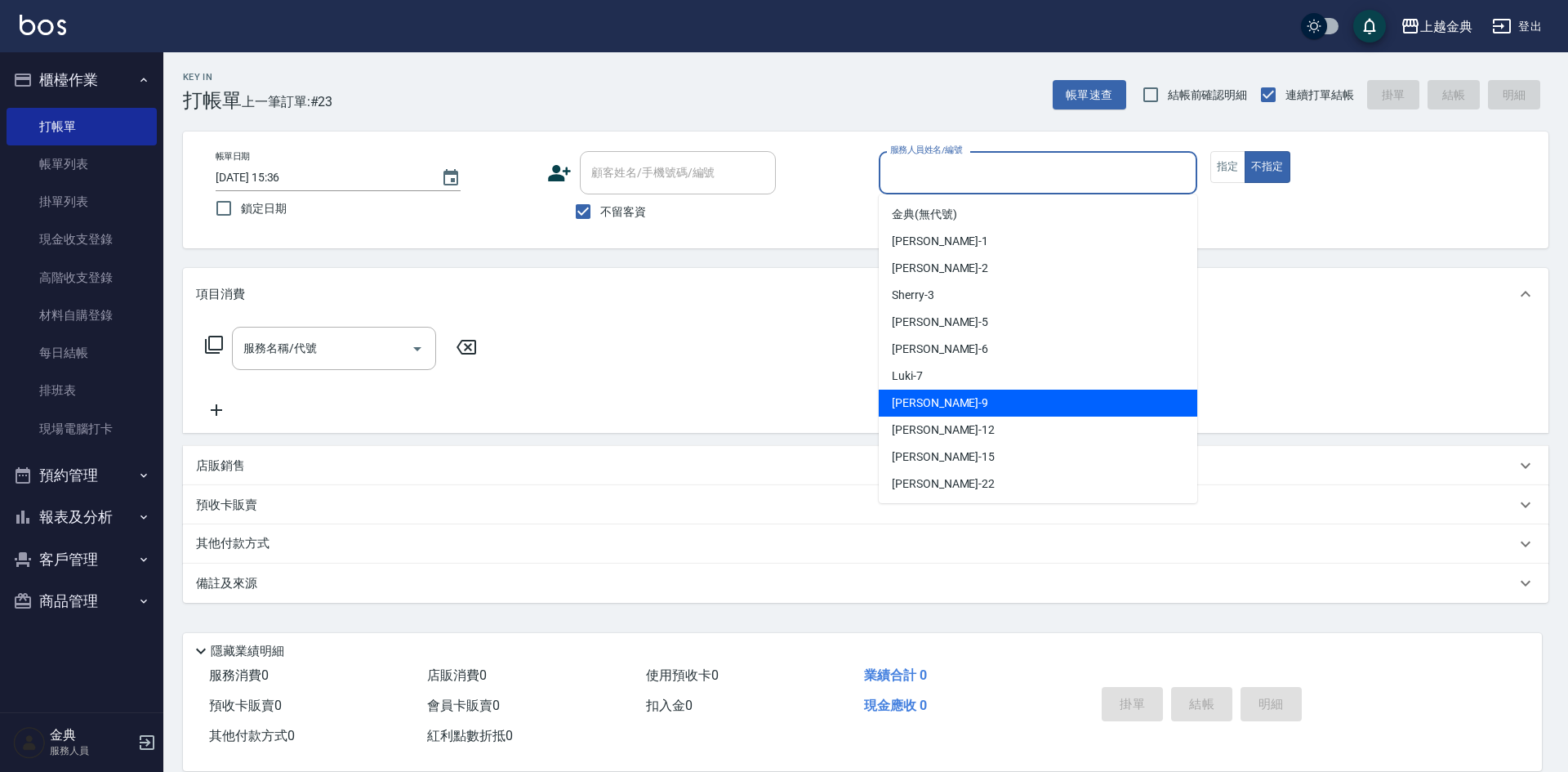
click at [1010, 393] on div "[PERSON_NAME] -9" at bounding box center [1038, 403] width 319 height 27
type input "[PERSON_NAME]-9"
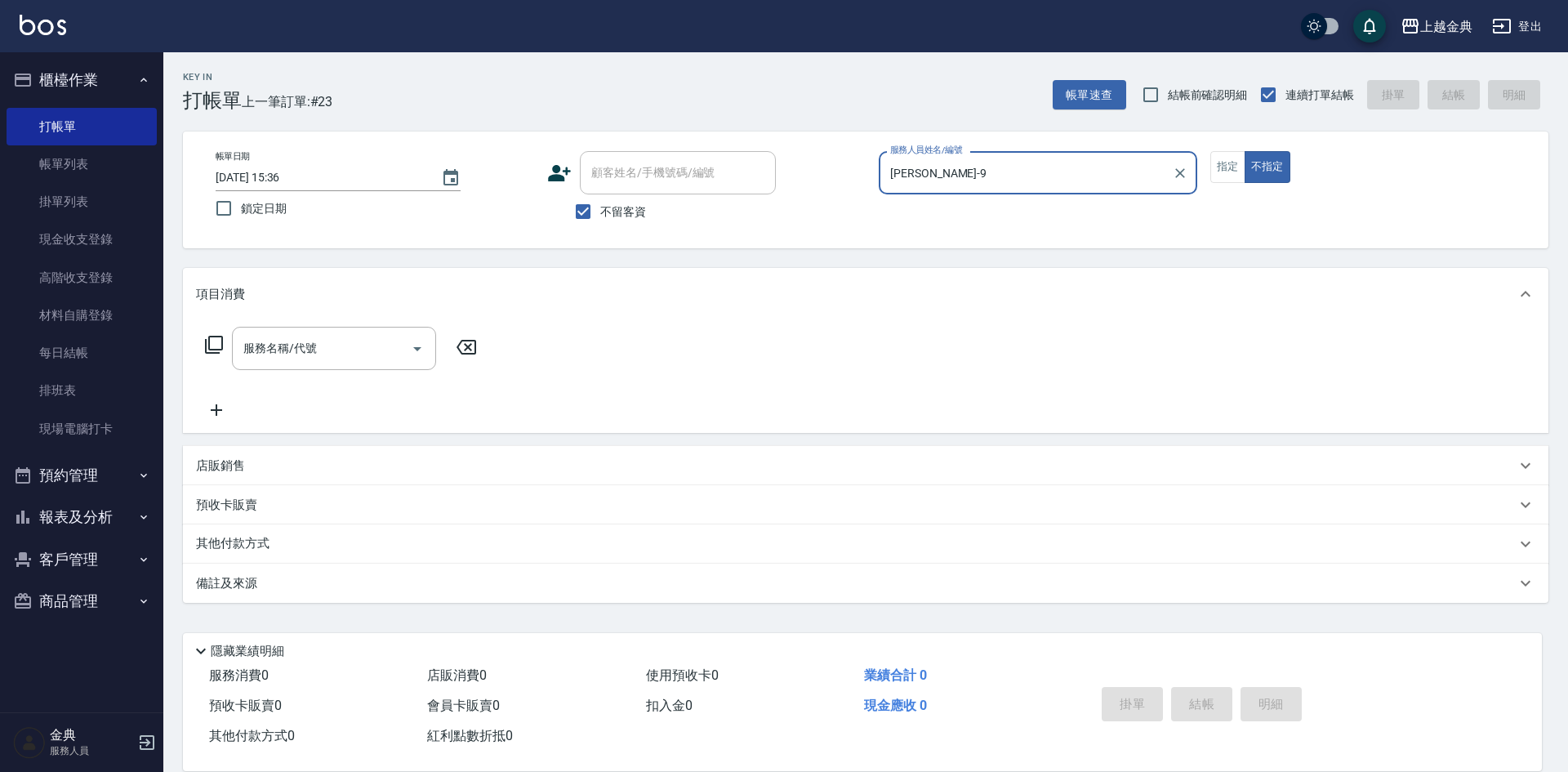
click at [213, 347] on icon at bounding box center [214, 345] width 20 height 20
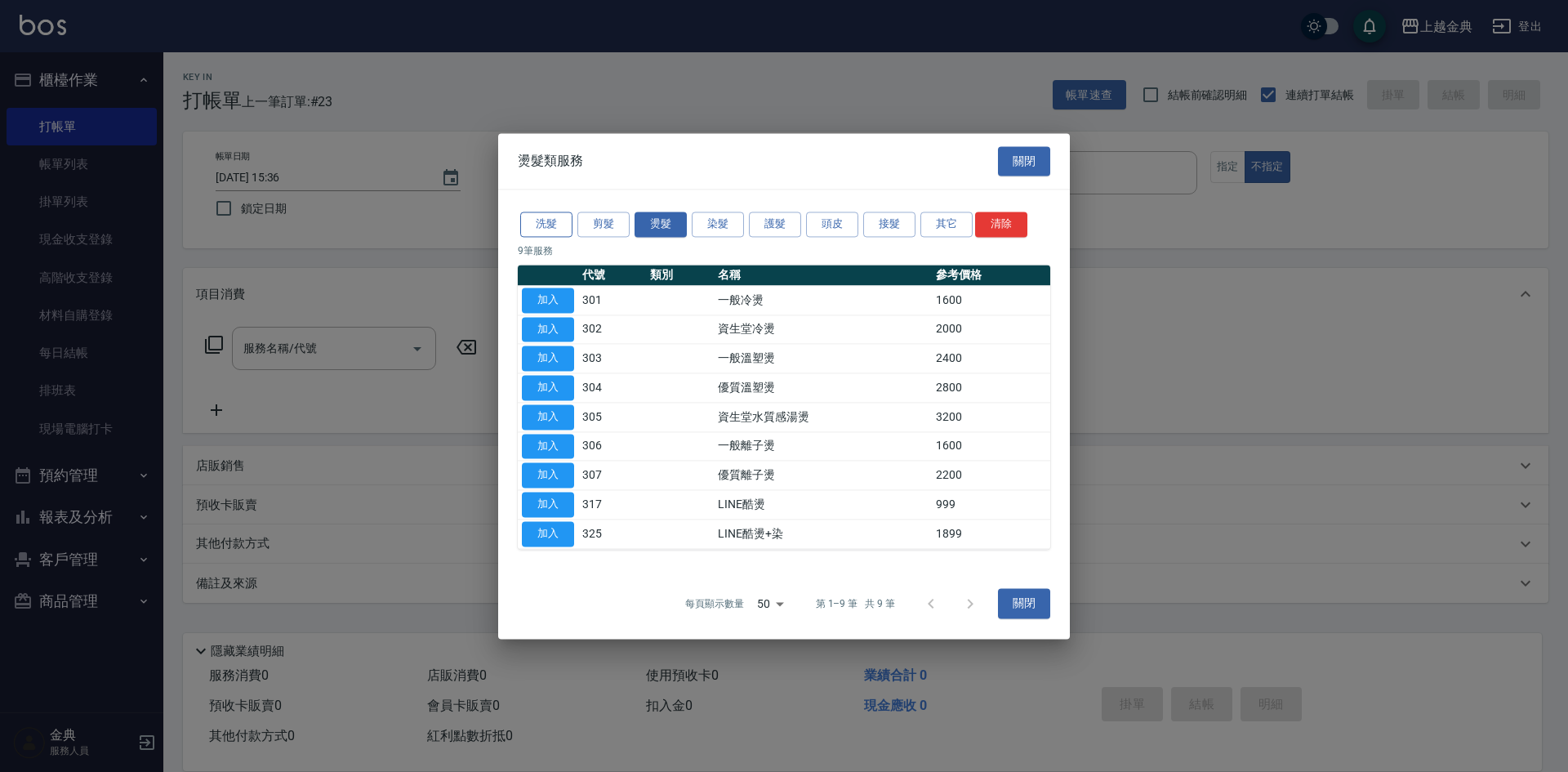
click at [557, 216] on button "洗髮" at bounding box center [546, 224] width 52 height 25
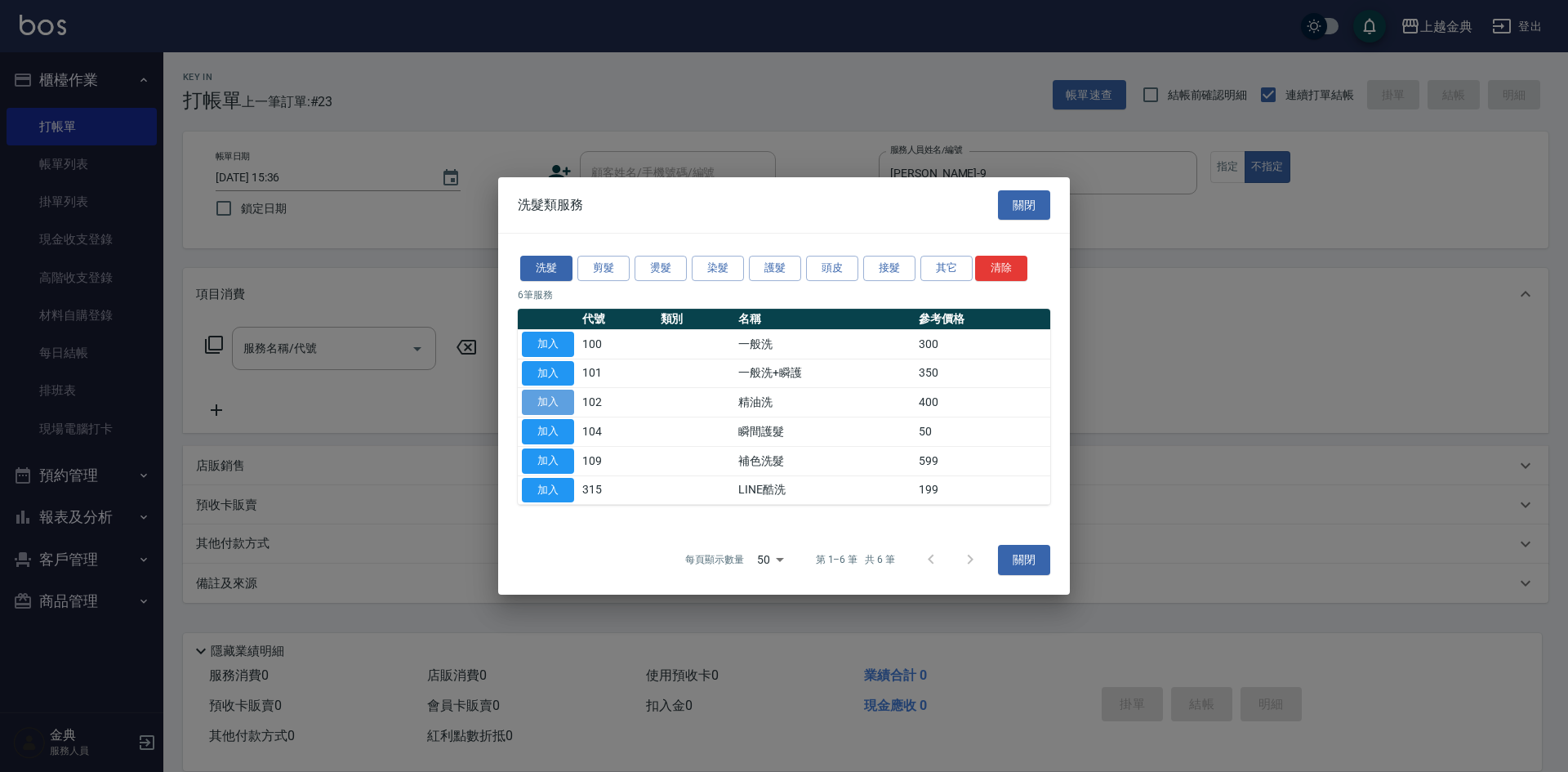
click at [540, 403] on button "加入" at bounding box center [548, 402] width 52 height 25
type input "精油洗(102)"
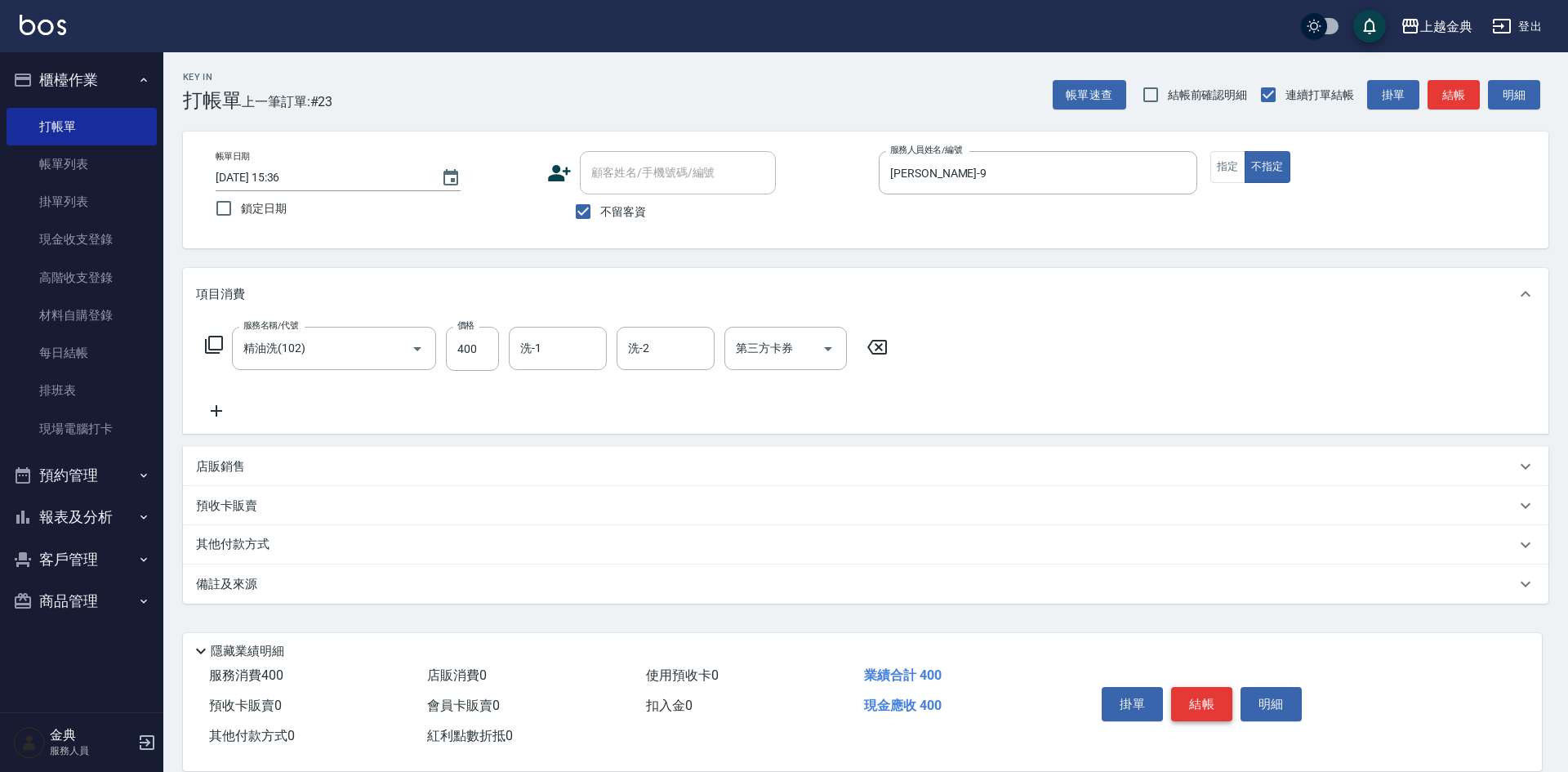
click at [1192, 692] on button "結帳" at bounding box center [1201, 704] width 61 height 34
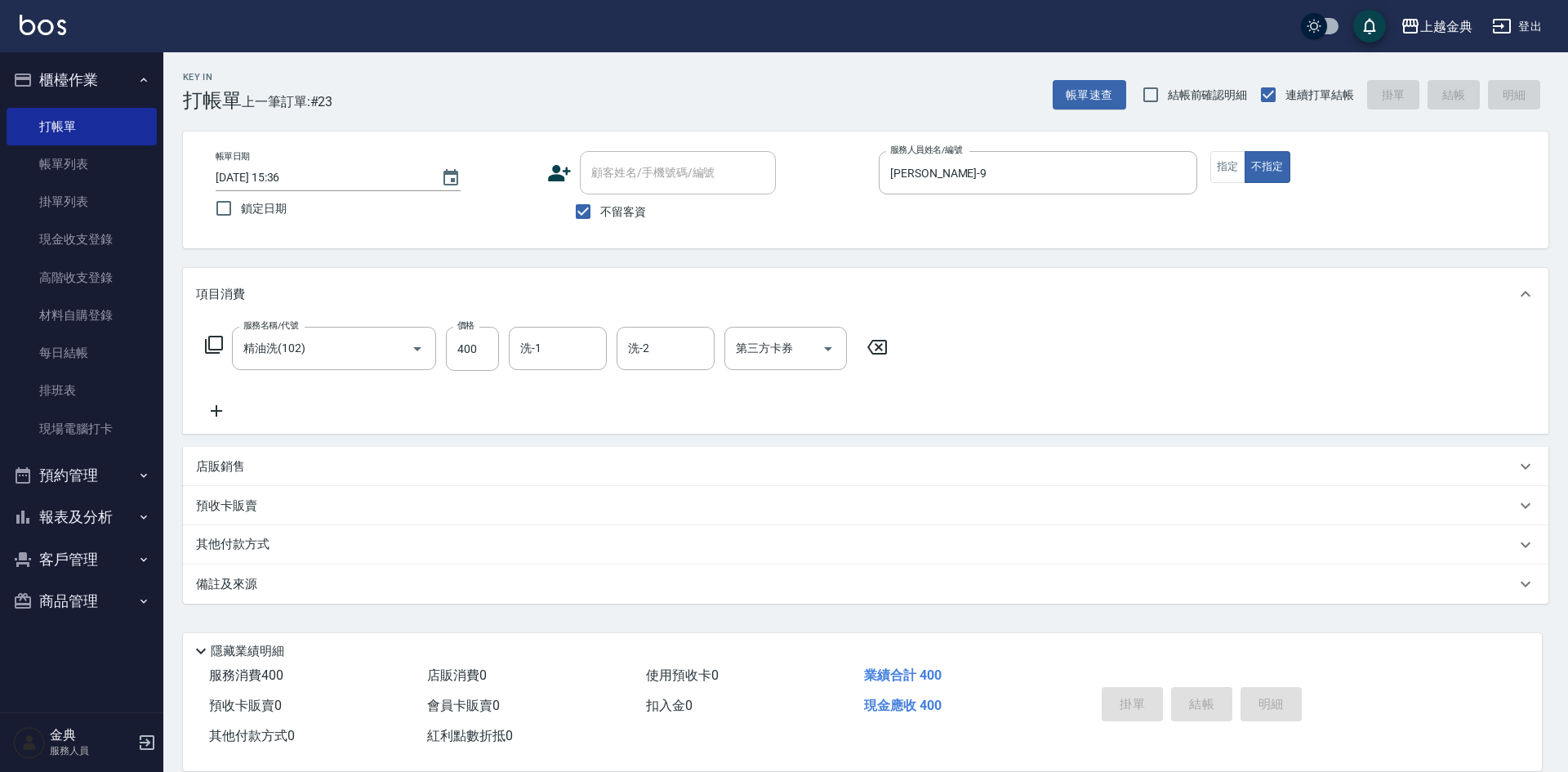
type input "[DATE] 15:37"
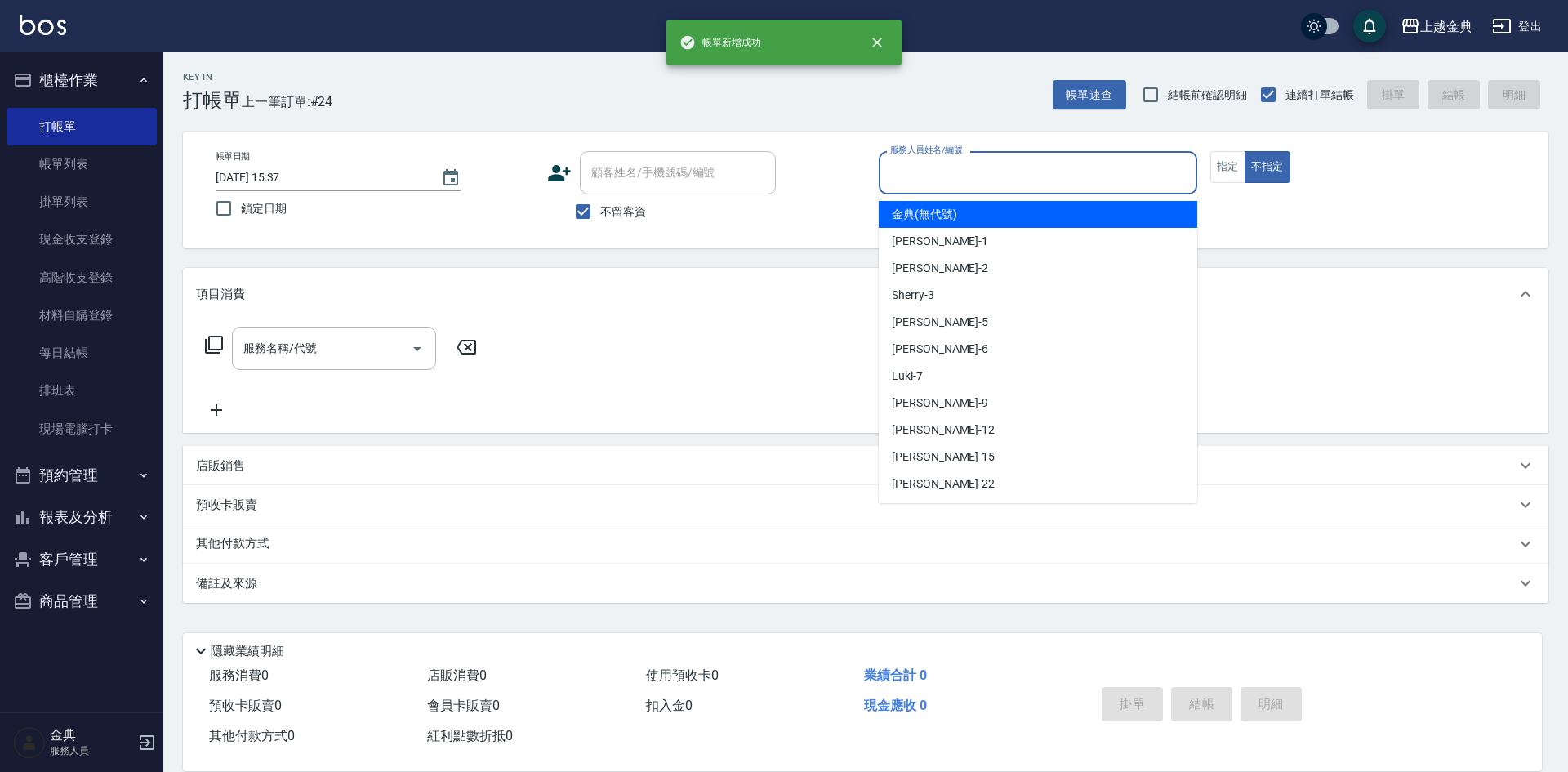
click at [1014, 162] on input "服務人員姓名/編號" at bounding box center [1038, 172] width 304 height 29
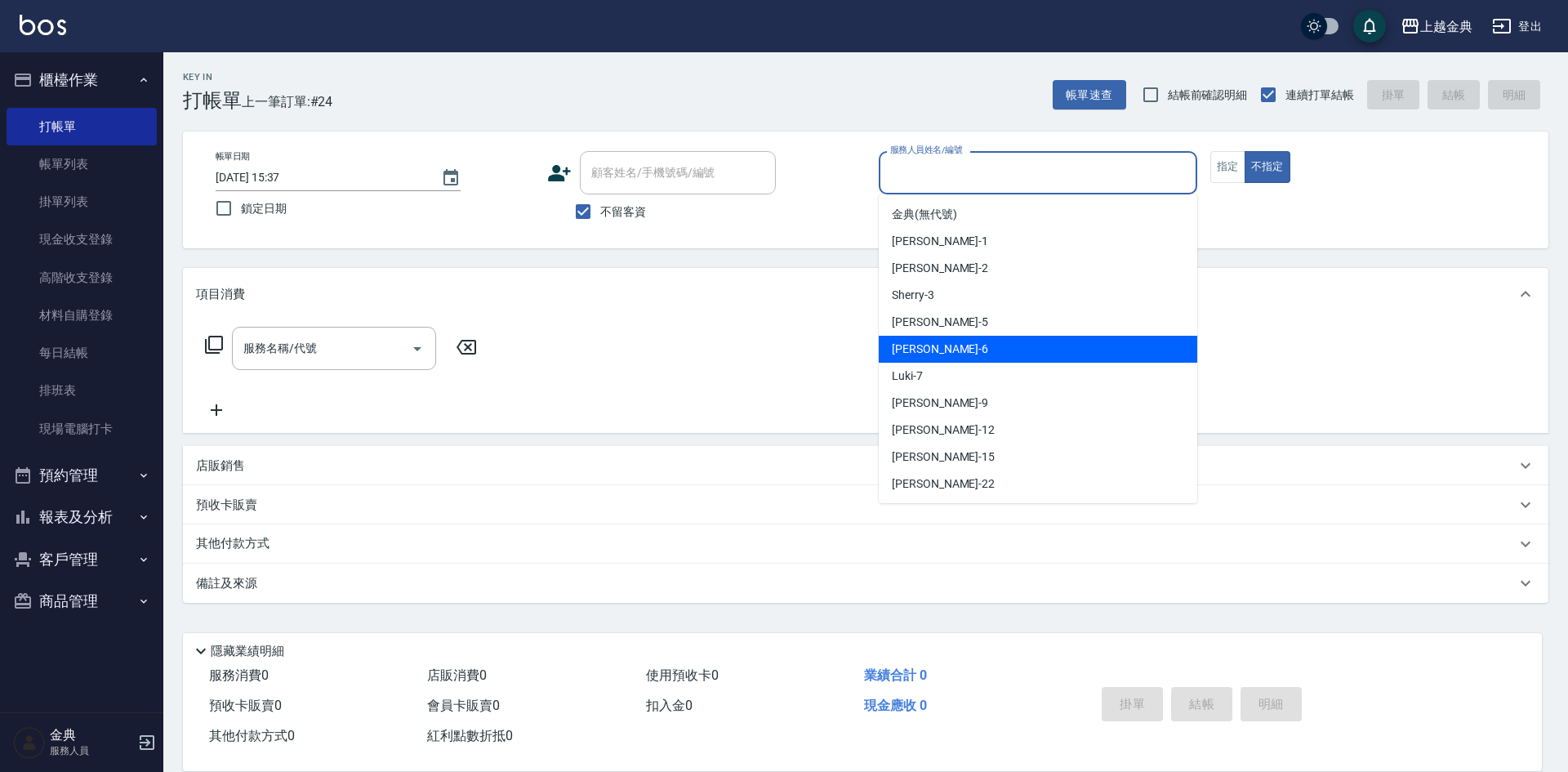
click at [992, 361] on div "[PERSON_NAME] -6" at bounding box center [1038, 349] width 319 height 27
type input "[PERSON_NAME]-6"
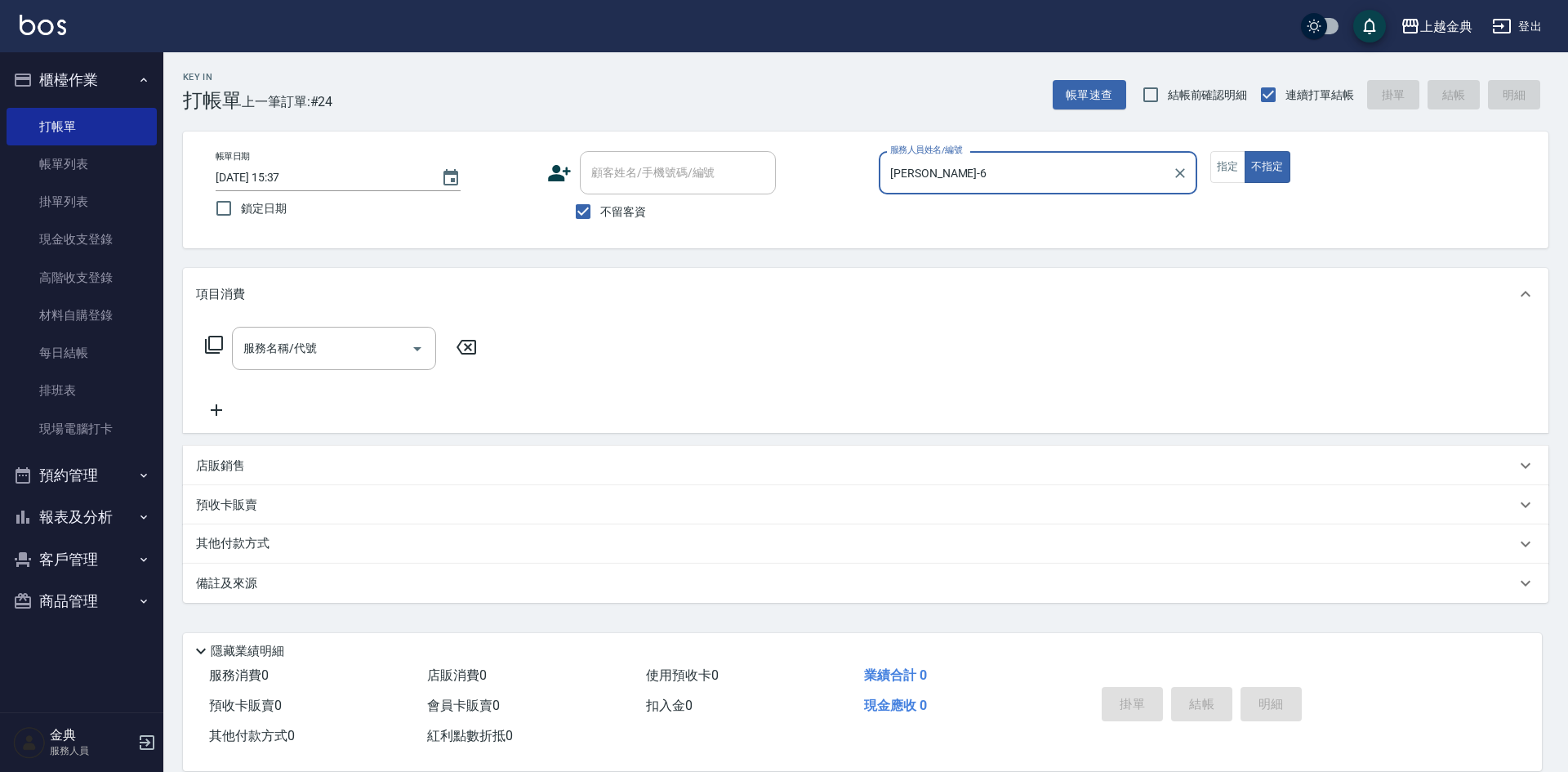
click at [214, 350] on icon at bounding box center [214, 345] width 18 height 18
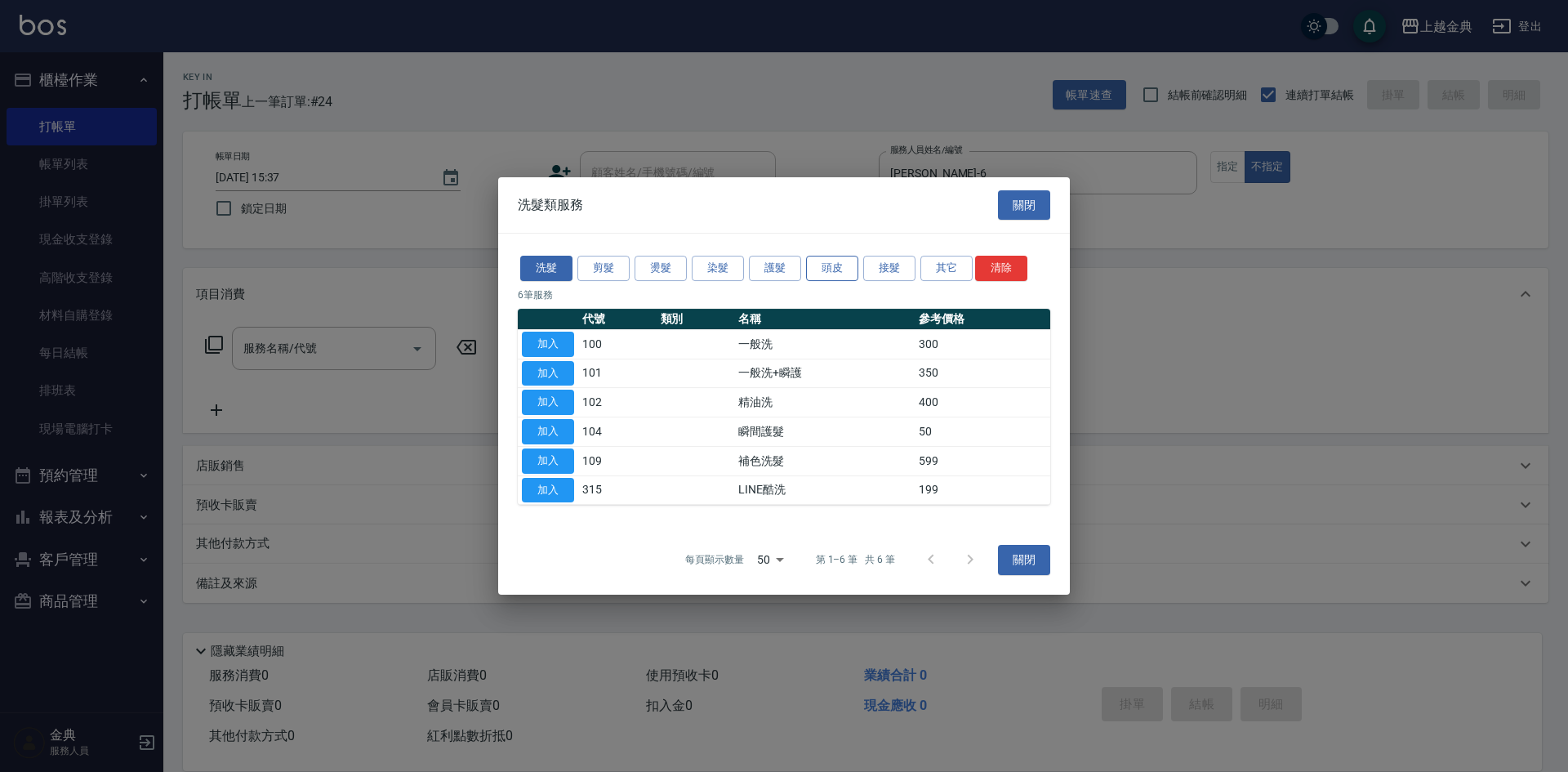
click at [827, 269] on button "頭皮" at bounding box center [832, 268] width 52 height 25
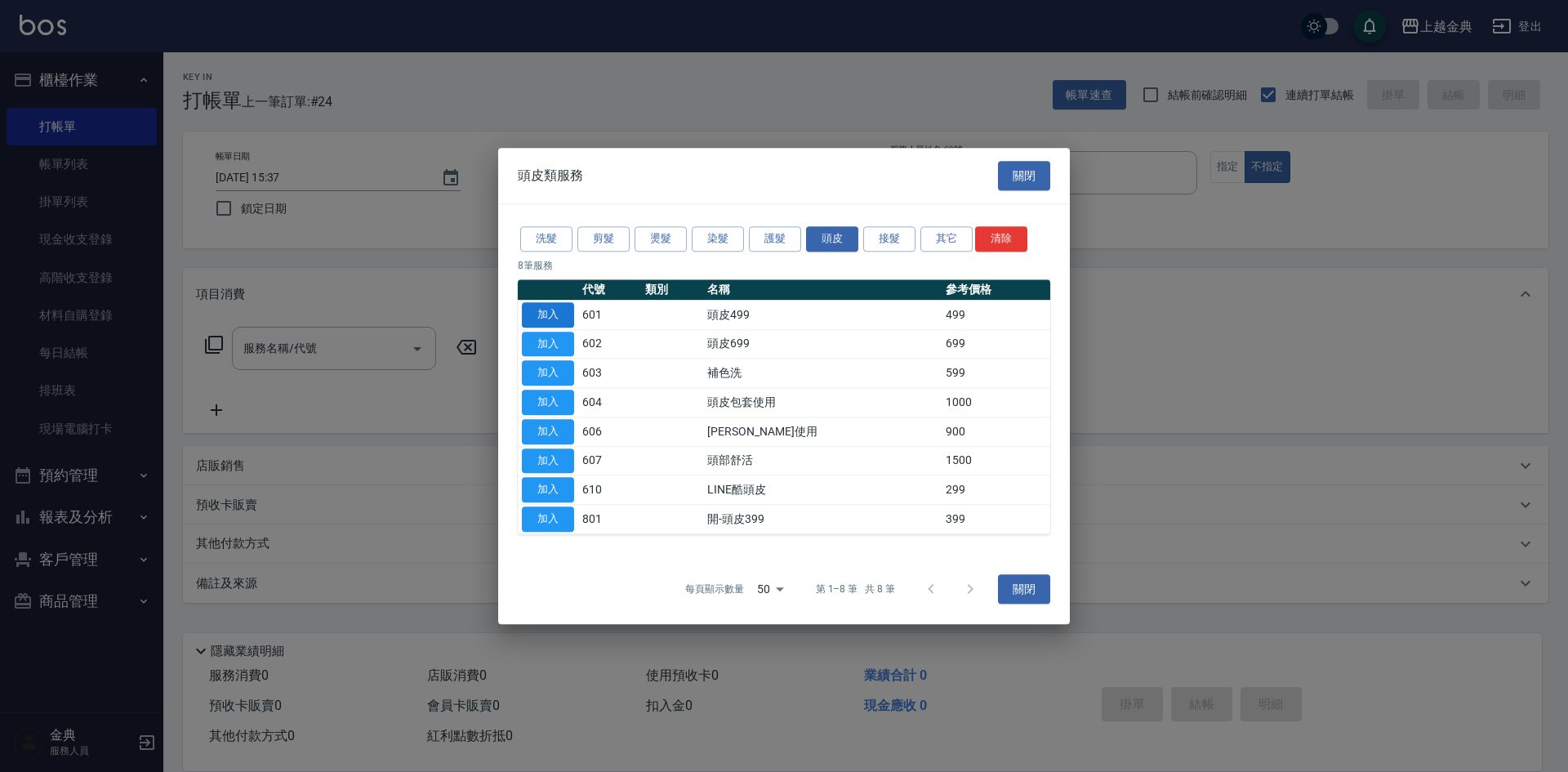
click at [555, 315] on button "加入" at bounding box center [548, 314] width 52 height 25
type input "頭皮499(601)"
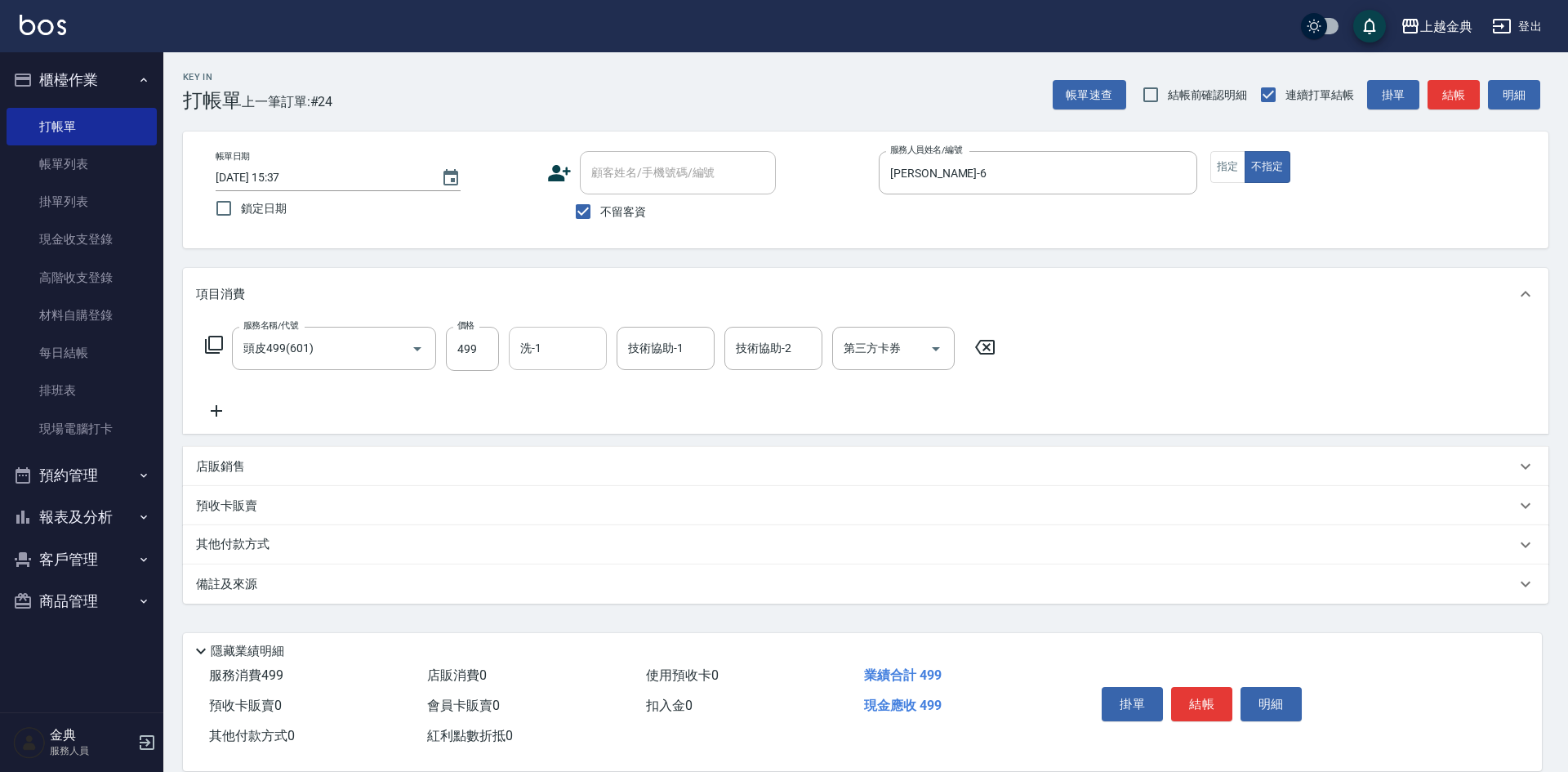
drag, startPoint x: 573, startPoint y: 347, endPoint x: 569, endPoint y: 369, distance: 22.4
click at [573, 349] on input "洗-1" at bounding box center [557, 348] width 83 height 29
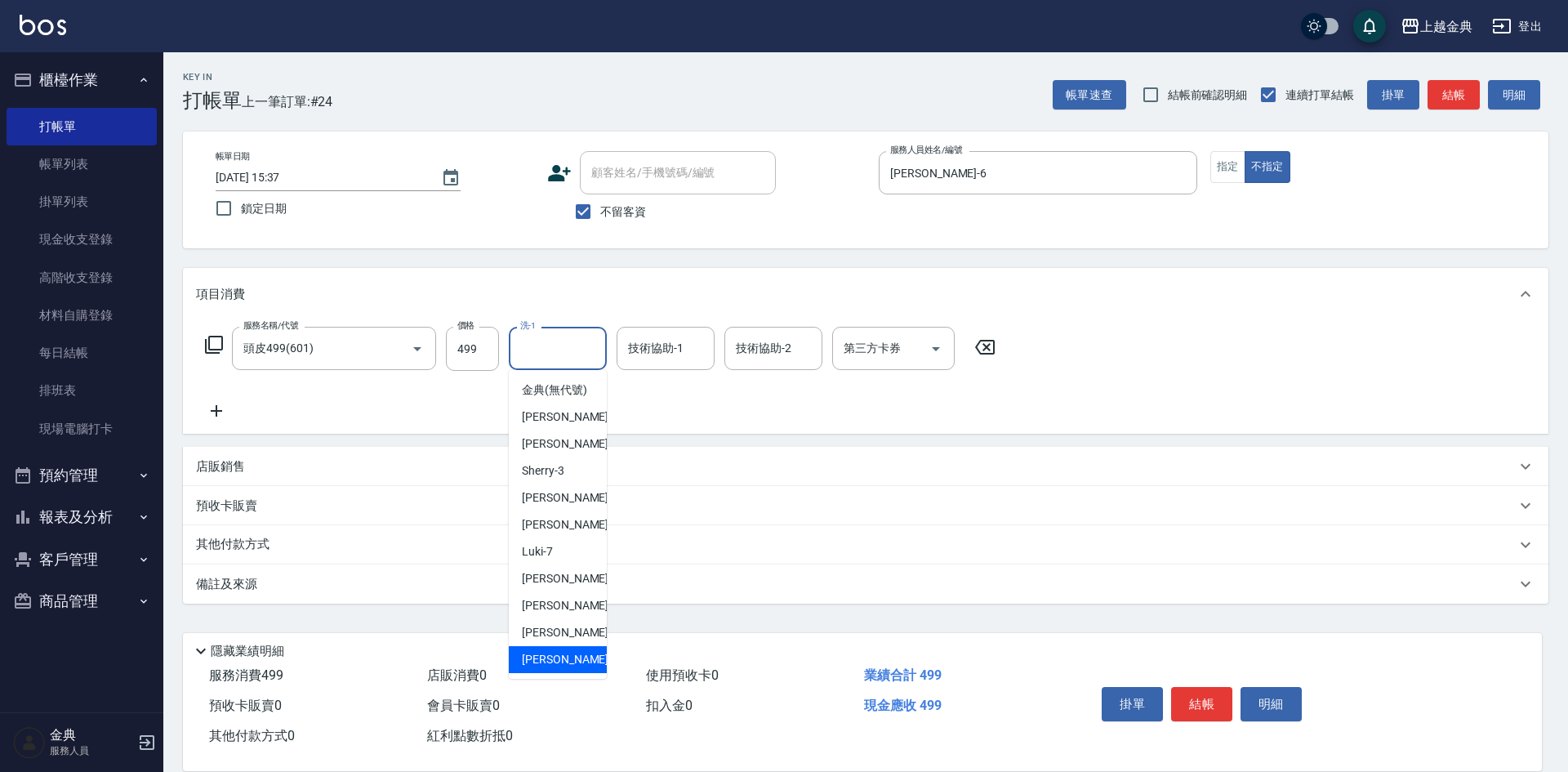
click at [569, 673] on div "[PERSON_NAME] -22" at bounding box center [558, 659] width 98 height 27
type input "[PERSON_NAME]-22"
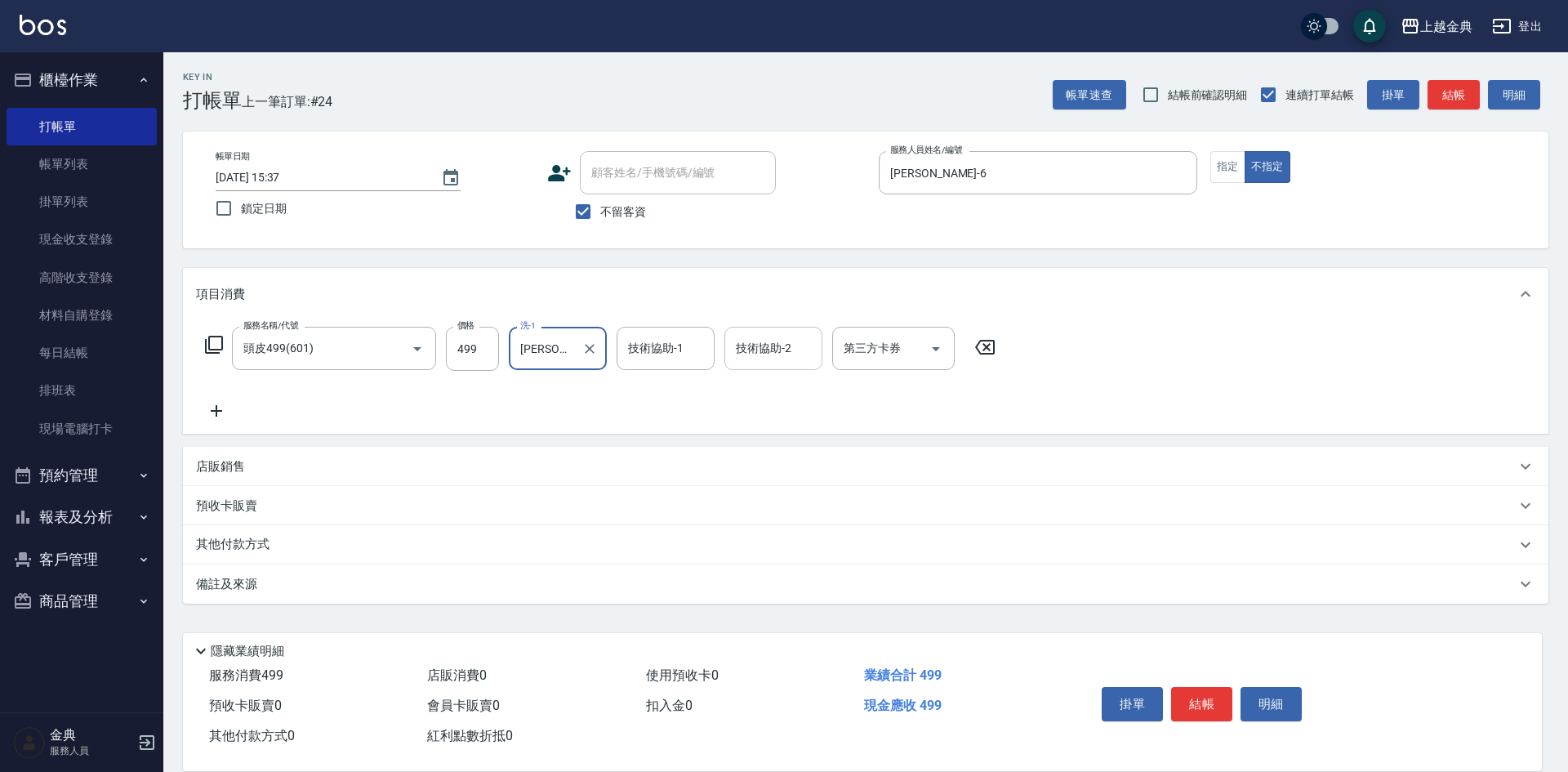
click at [755, 353] on input "技術協助-2" at bounding box center [773, 348] width 83 height 29
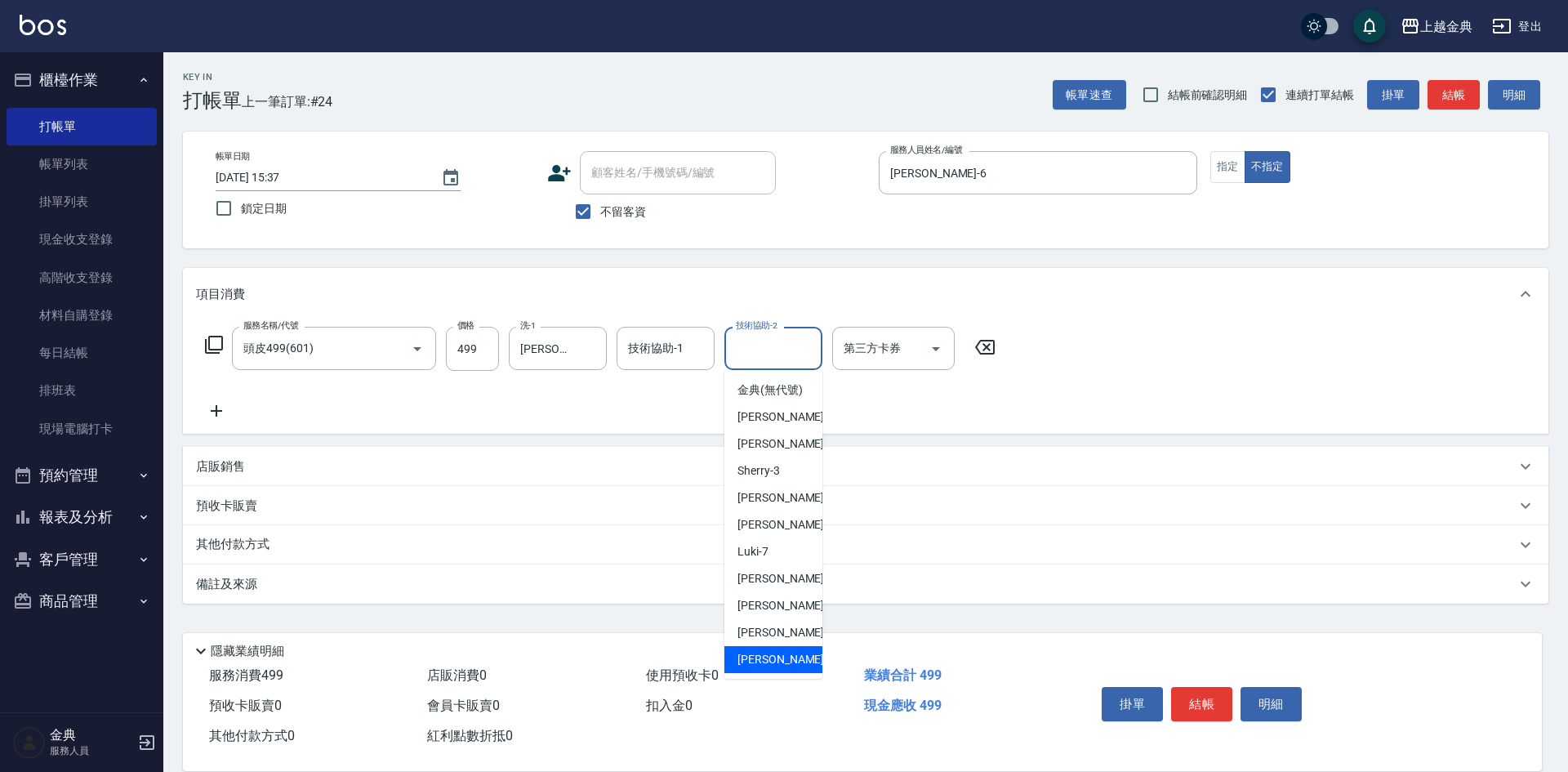
click at [762, 667] on div "[PERSON_NAME] -22" at bounding box center [774, 659] width 98 height 27
type input "[PERSON_NAME]-22"
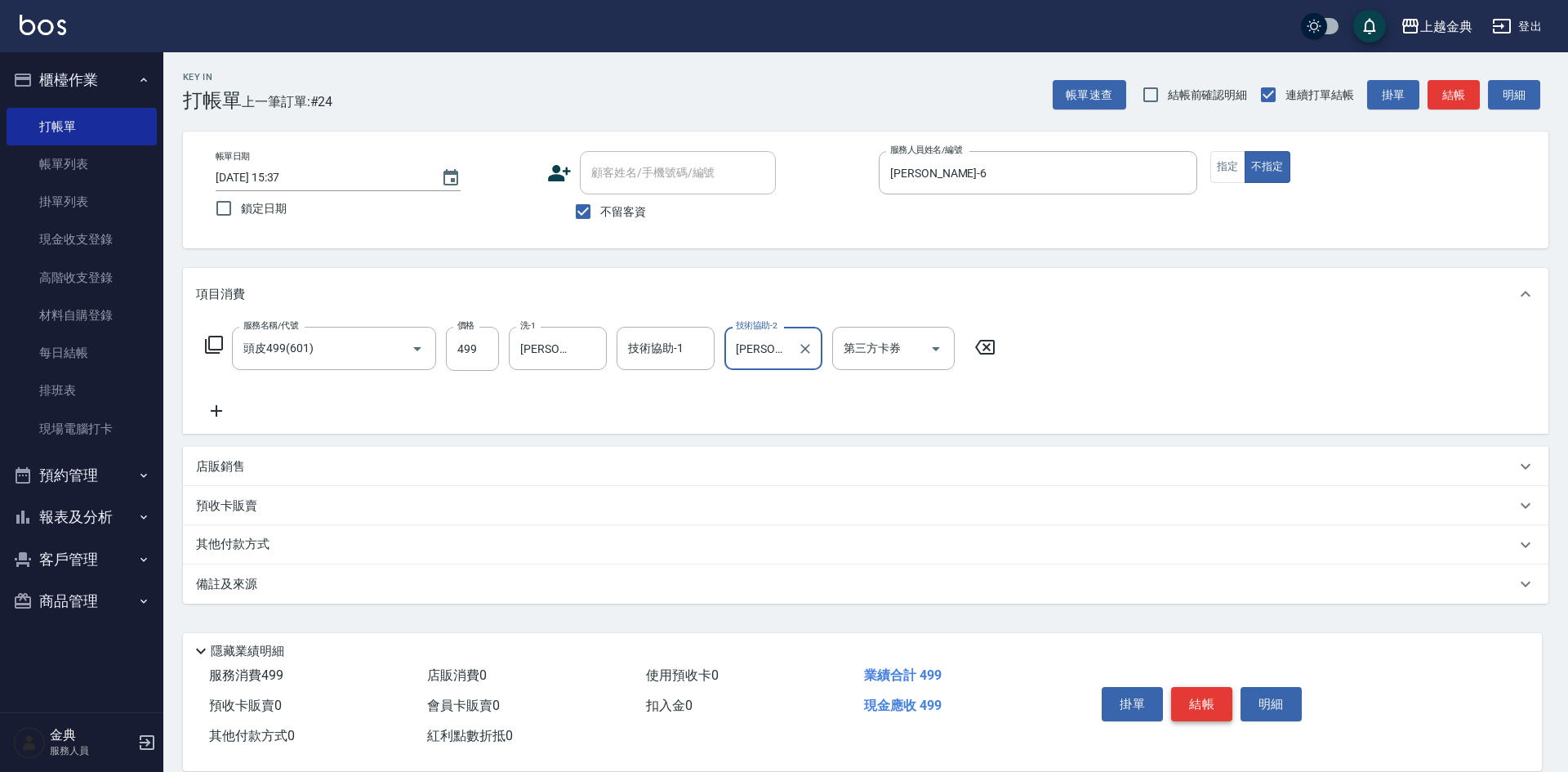
click at [1216, 697] on button "結帳" at bounding box center [1201, 704] width 61 height 34
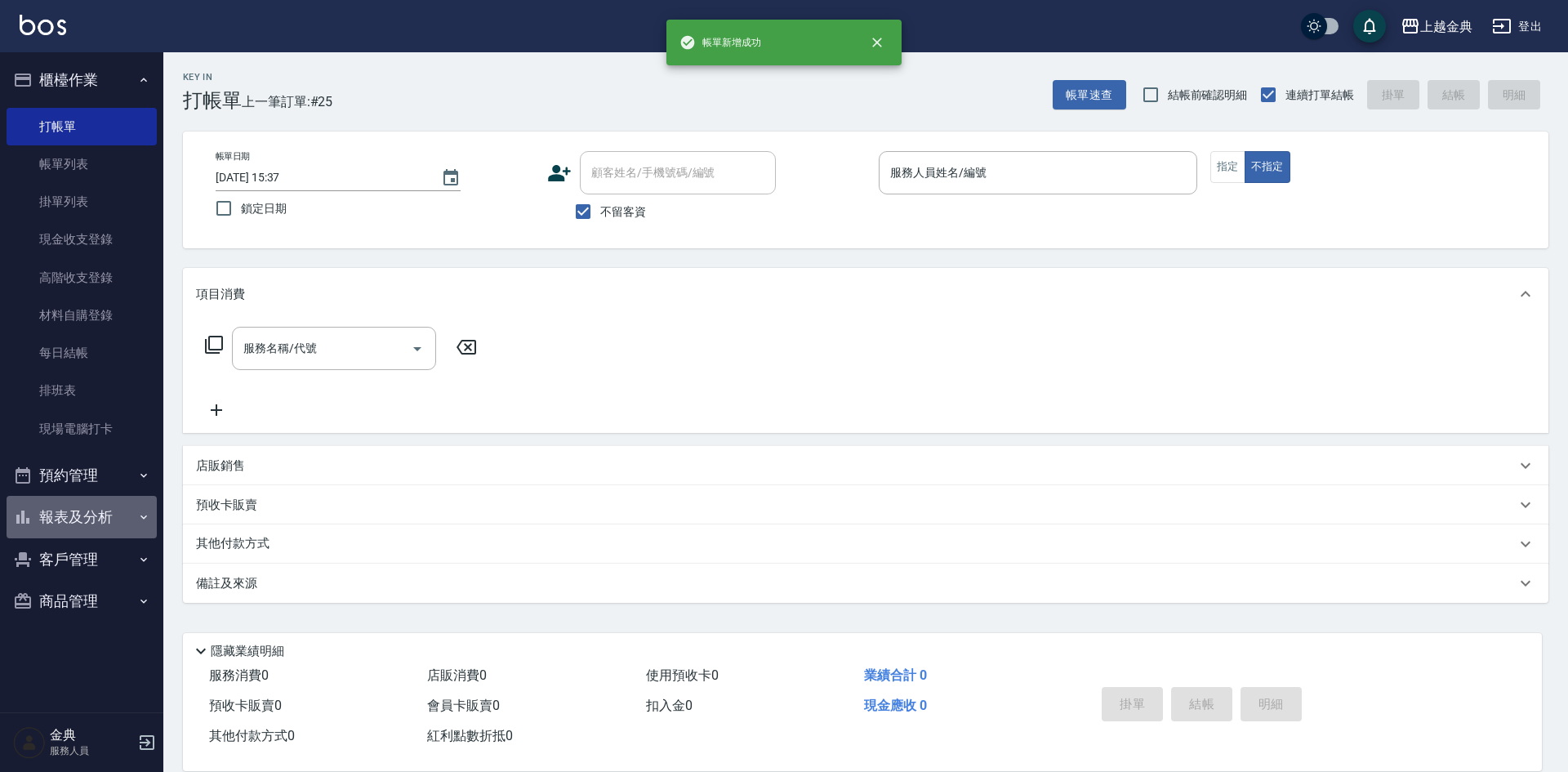
click at [123, 526] on button "報表及分析" at bounding box center [82, 517] width 150 height 42
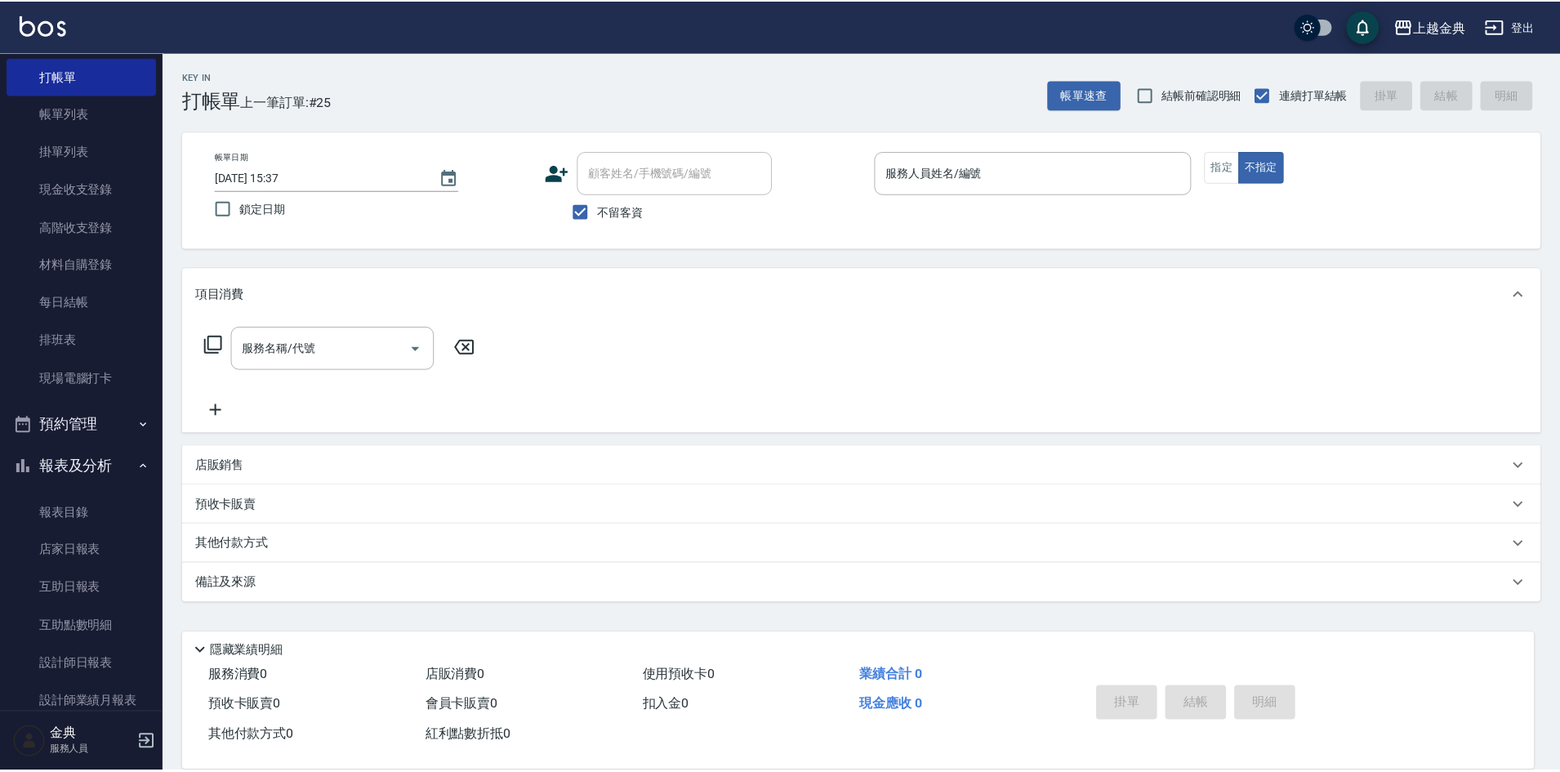
scroll to position [265, 0]
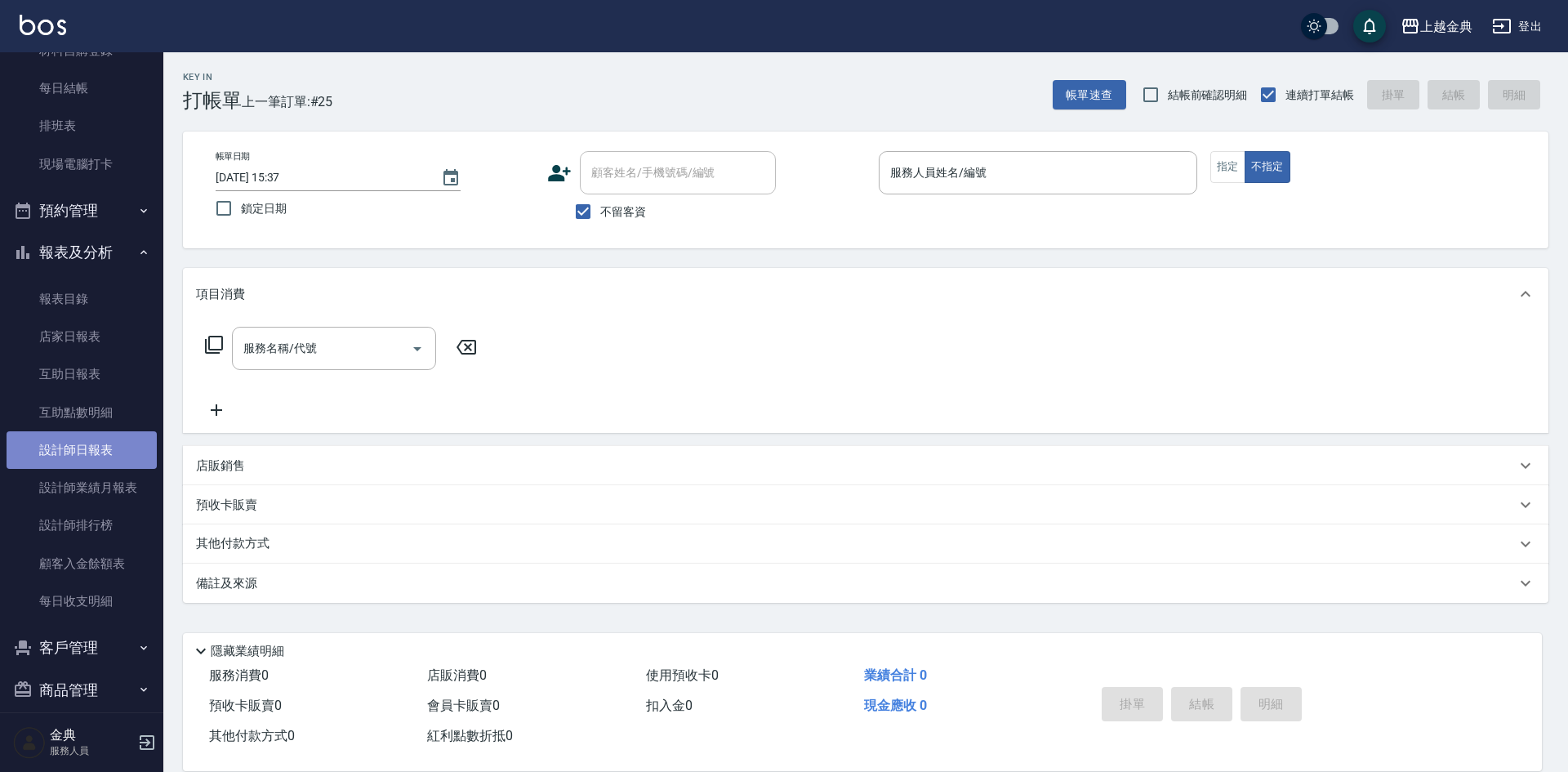
click at [124, 439] on link "設計師日報表" at bounding box center [82, 450] width 150 height 38
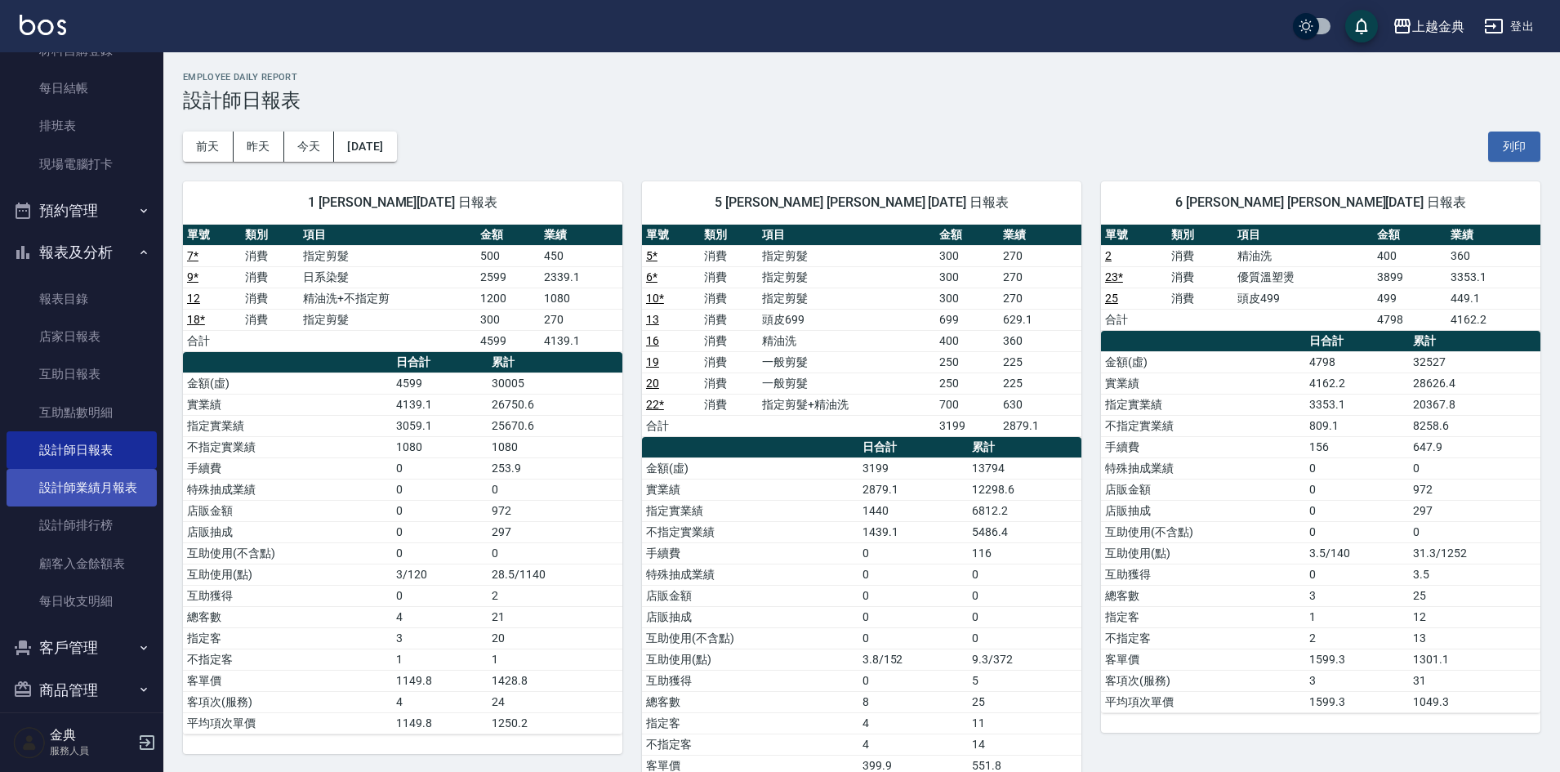
click at [105, 491] on link "設計師業績月報表" at bounding box center [82, 488] width 150 height 38
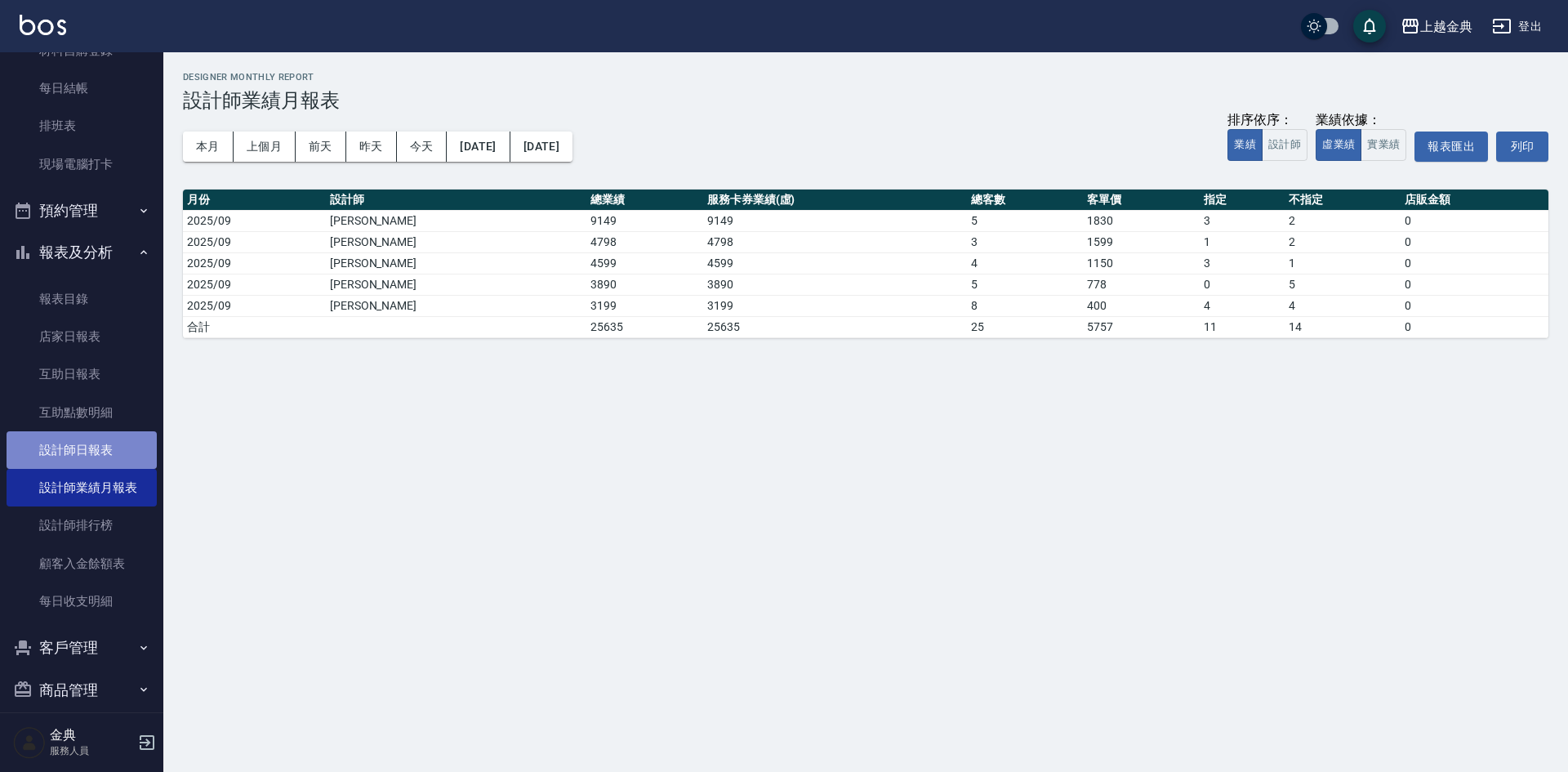
click at [84, 456] on link "設計師日報表" at bounding box center [82, 450] width 150 height 38
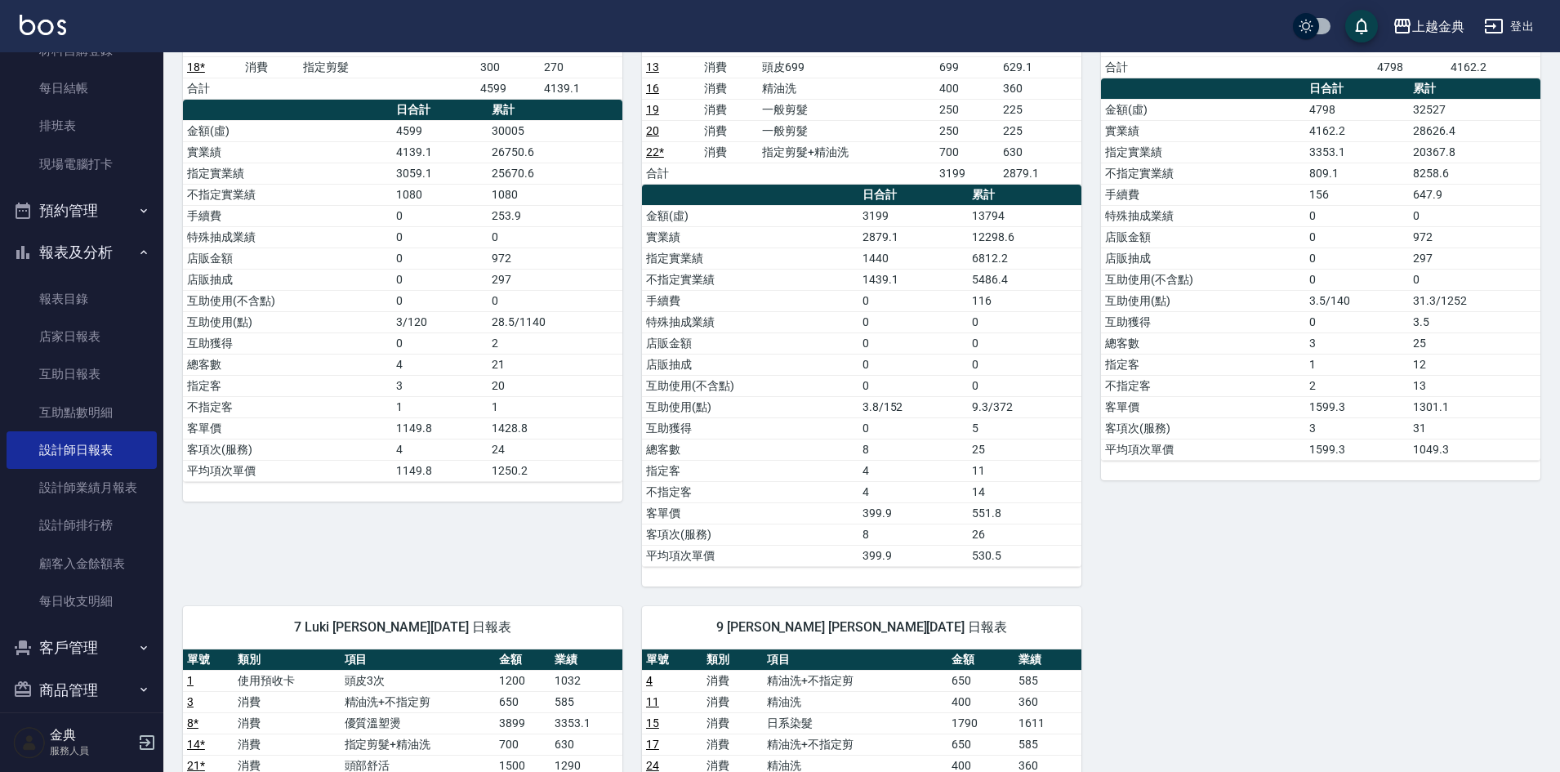
scroll to position [490, 0]
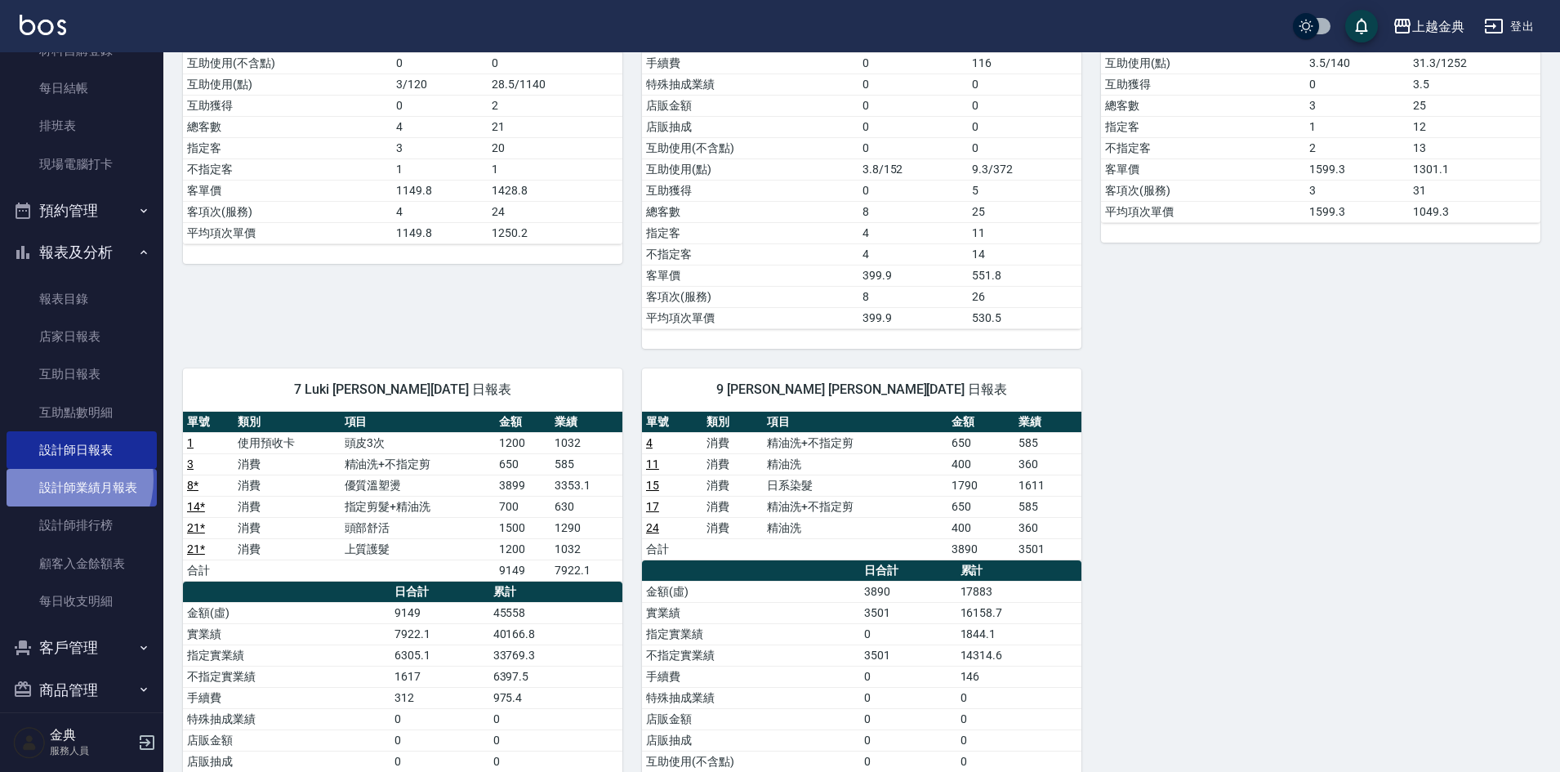
click at [58, 479] on link "設計師業績月報表" at bounding box center [82, 488] width 150 height 38
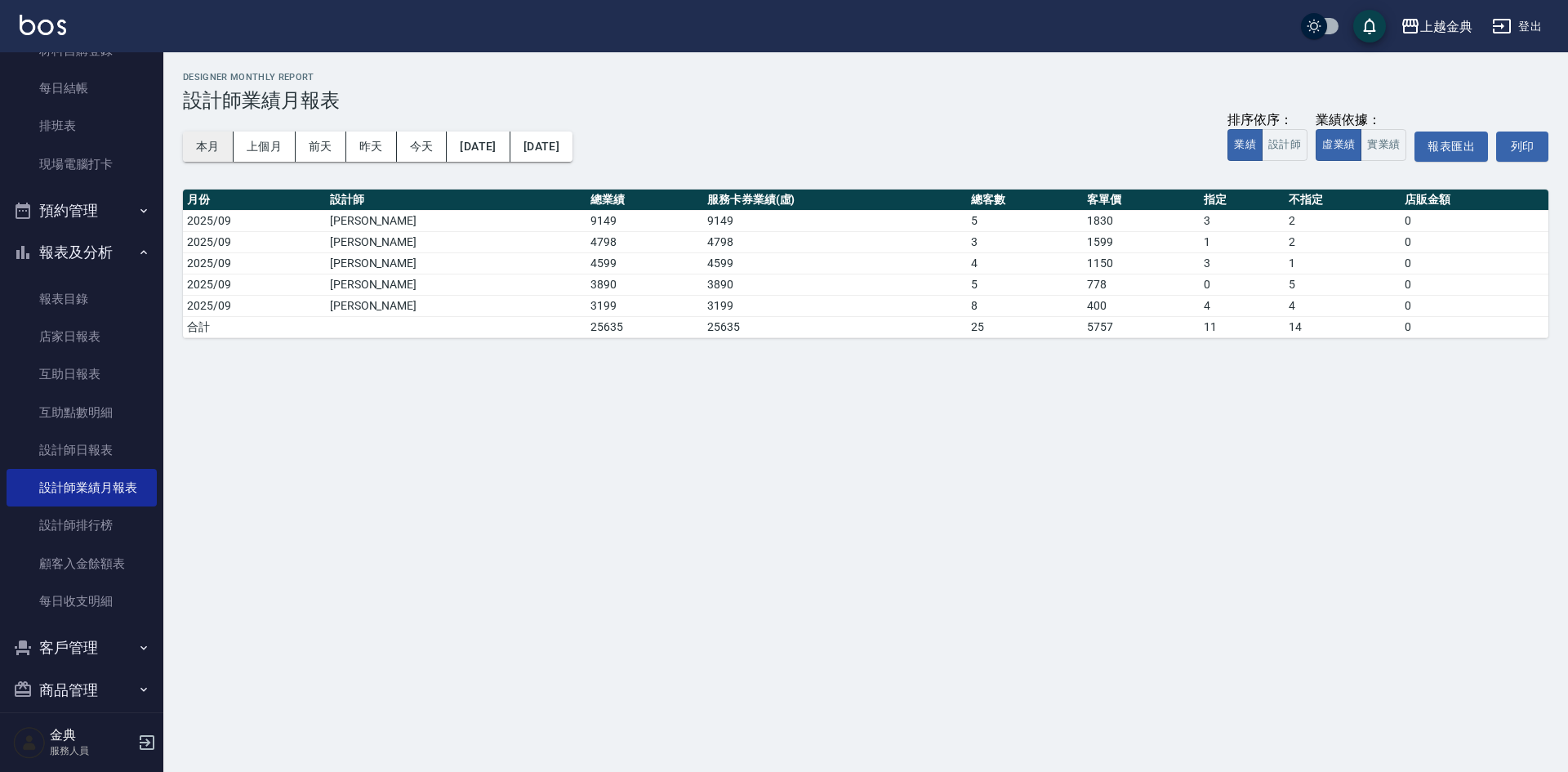
click at [210, 145] on button "本月" at bounding box center [208, 147] width 51 height 30
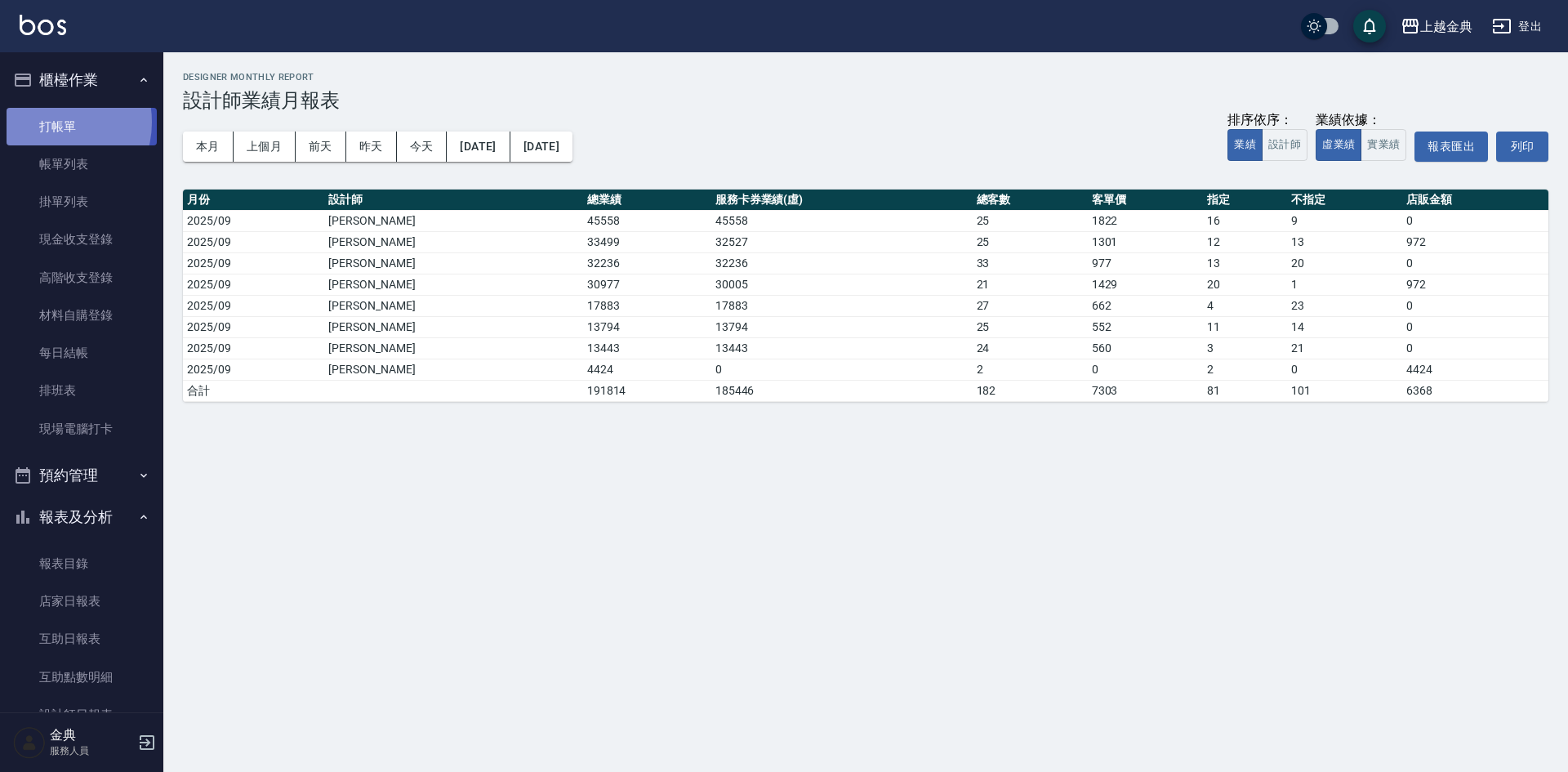
click at [51, 122] on link "打帳單" at bounding box center [82, 127] width 150 height 38
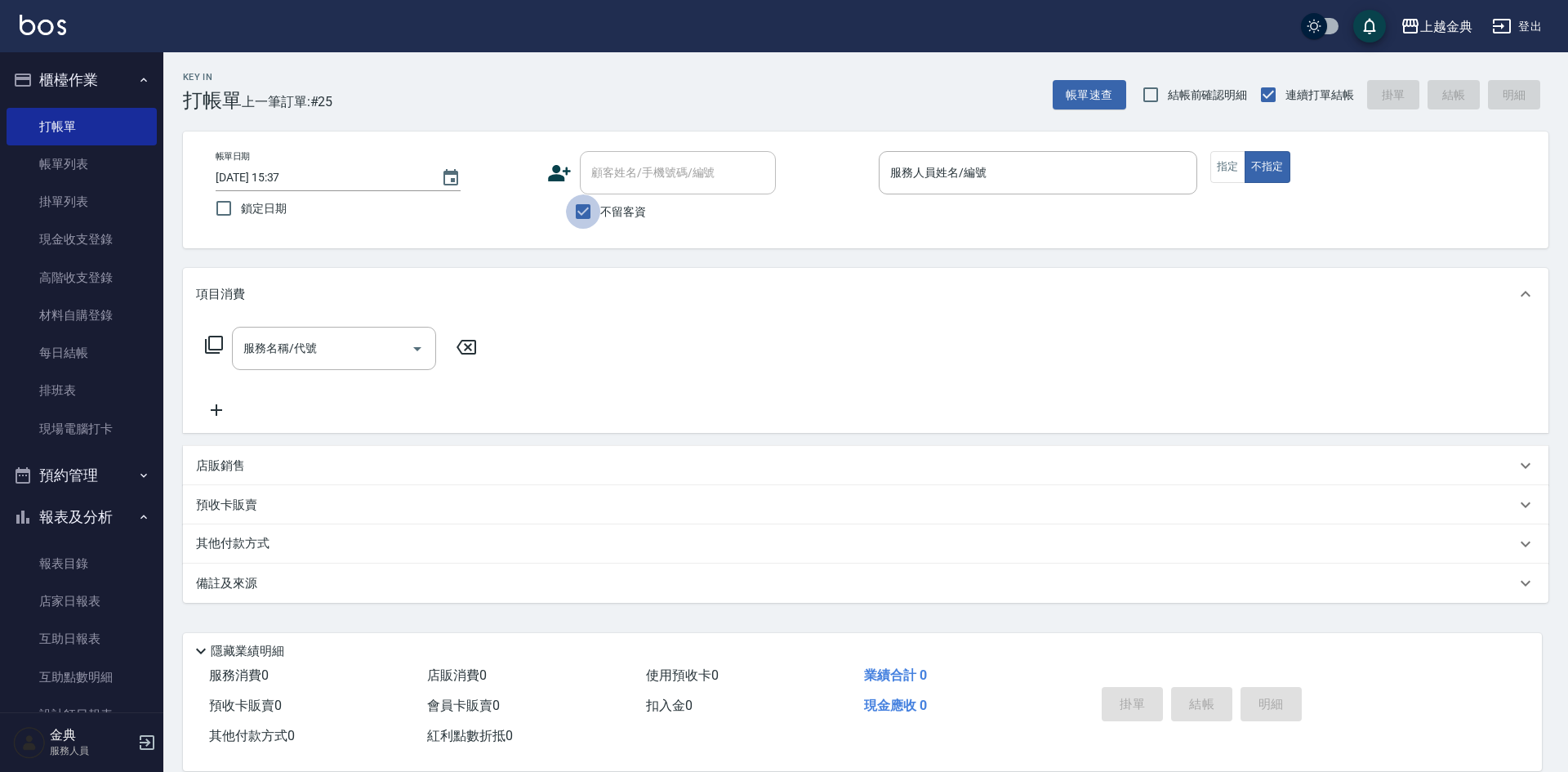
click at [580, 211] on input "不留客資" at bounding box center [583, 211] width 34 height 34
checkbox input "false"
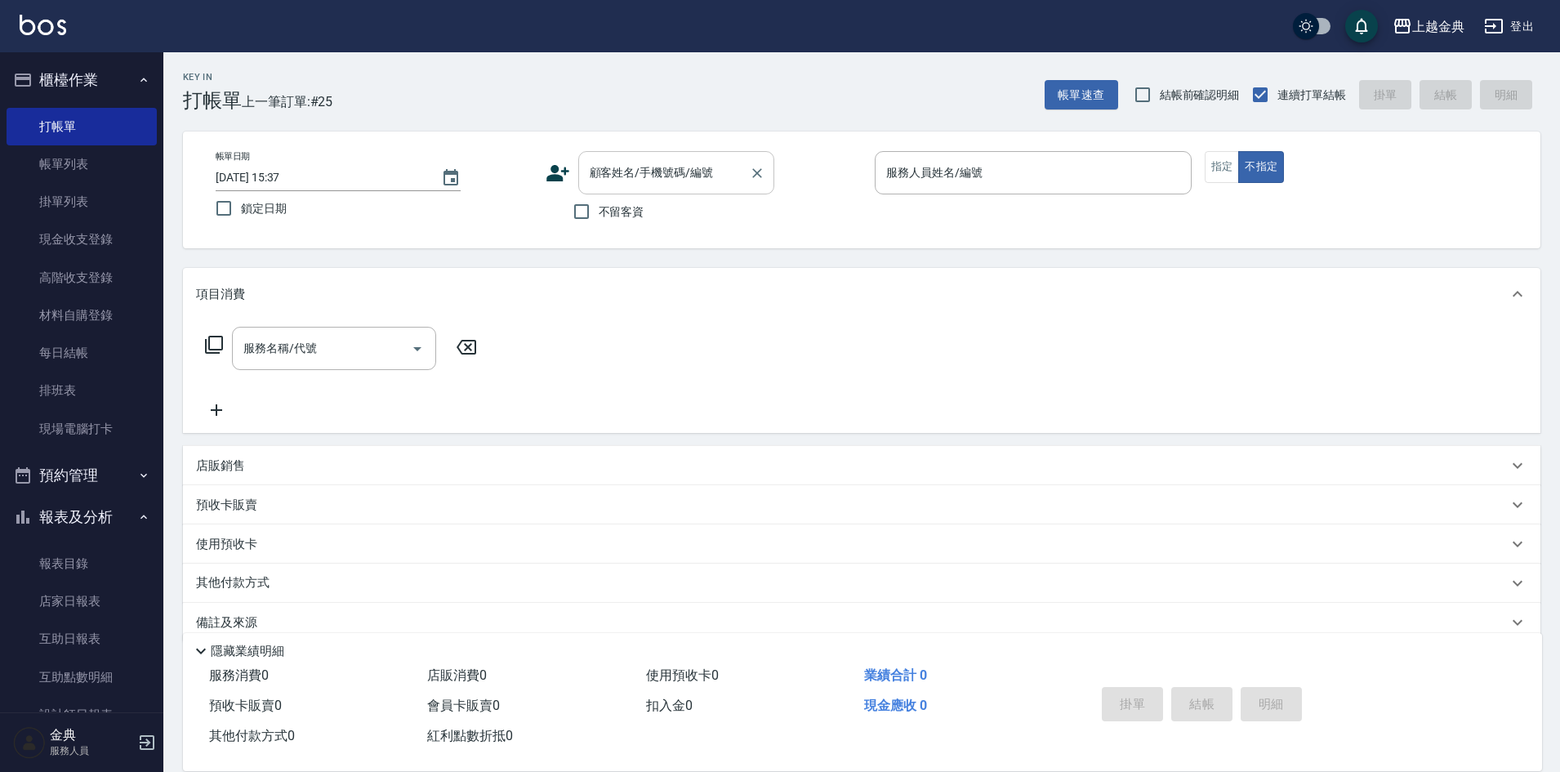
click at [640, 176] on input "顧客姓名/手機號碼/編號" at bounding box center [664, 172] width 157 height 29
type input "u"
type input "尹"
type input "[PERSON_NAME]"
